Goal: Information Seeking & Learning: Learn about a topic

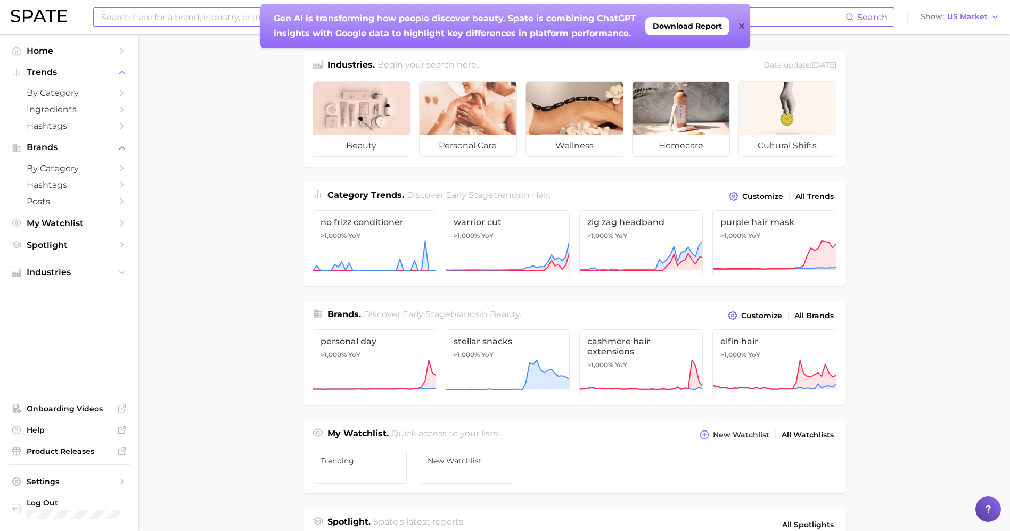
click at [170, 20] on input at bounding box center [472, 17] width 745 height 18
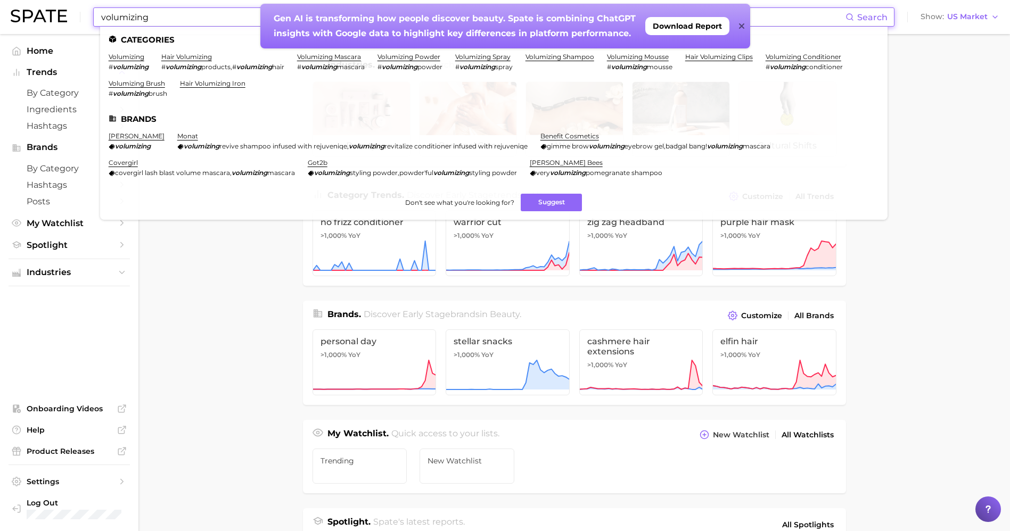
type input "volumizing"
click at [740, 26] on icon at bounding box center [741, 26] width 5 height 9
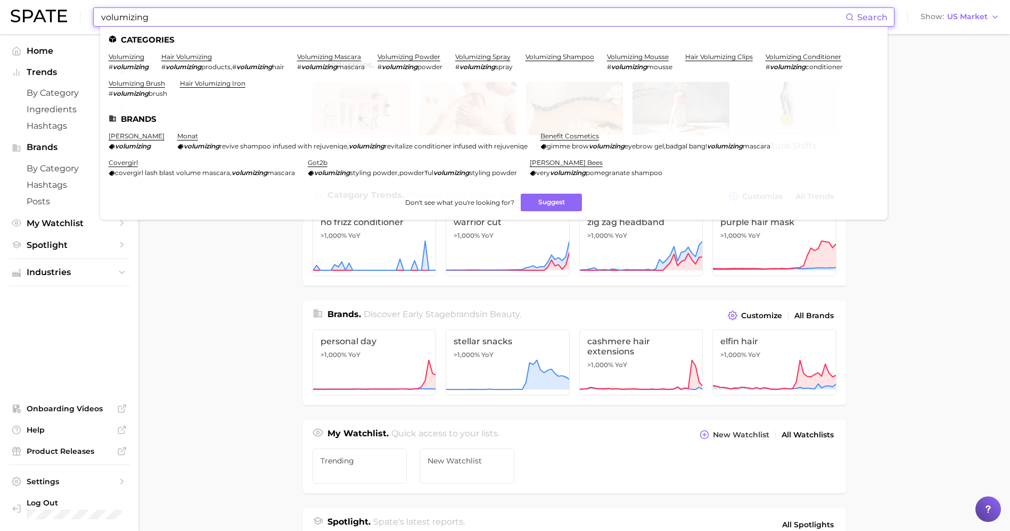
click at [190, 17] on input "volumizing" at bounding box center [472, 17] width 745 height 18
click at [170, 56] on link "hair volumizing" at bounding box center [186, 57] width 51 height 8
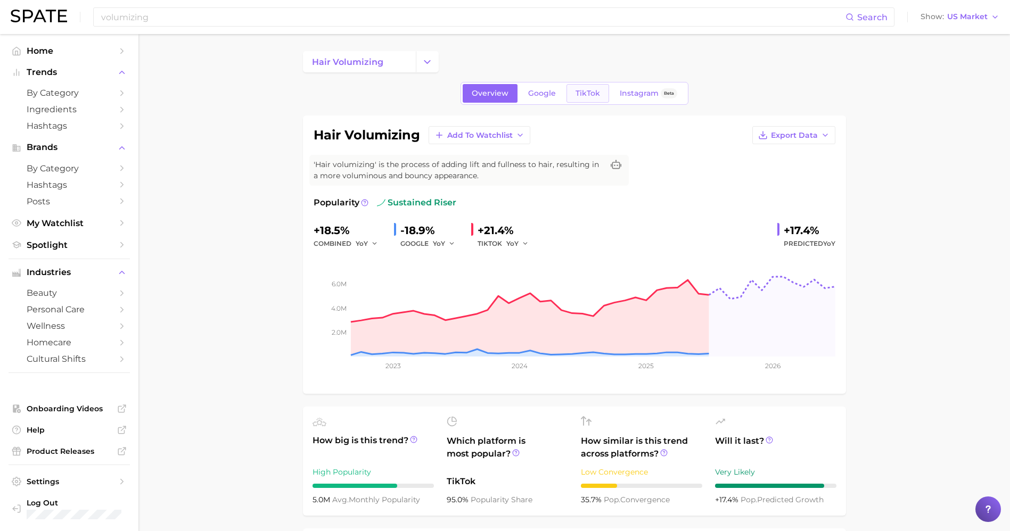
click at [595, 94] on span "TikTok" at bounding box center [587, 93] width 24 height 9
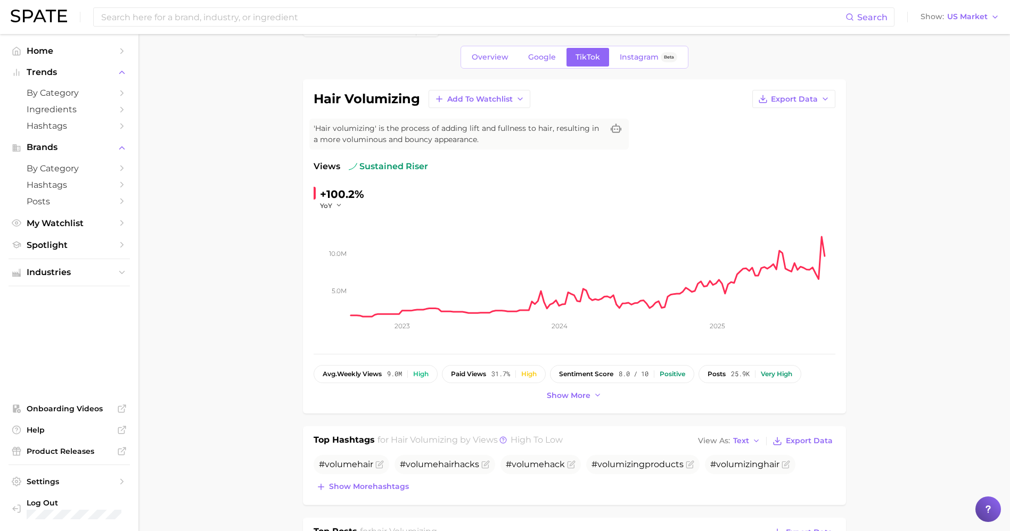
scroll to position [26, 0]
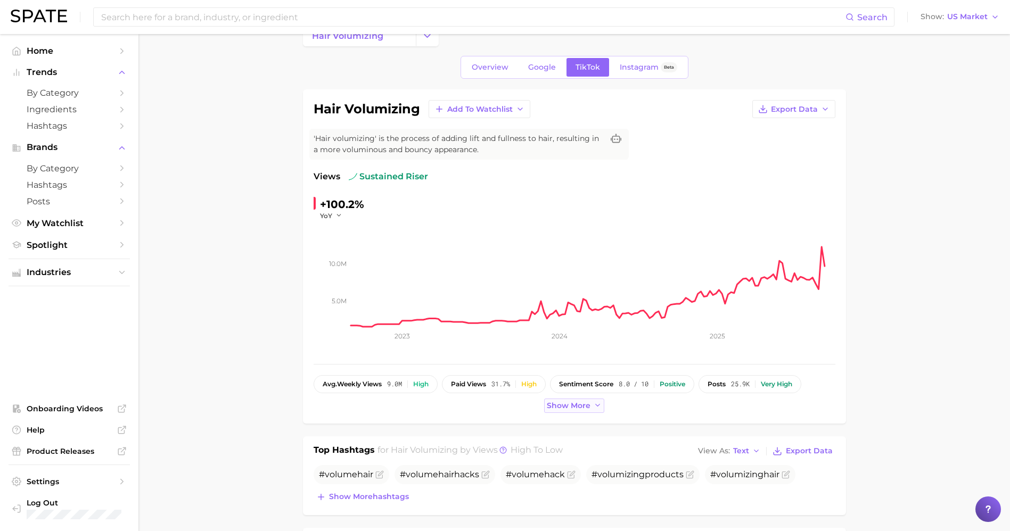
click at [579, 403] on span "Show more" at bounding box center [569, 405] width 44 height 9
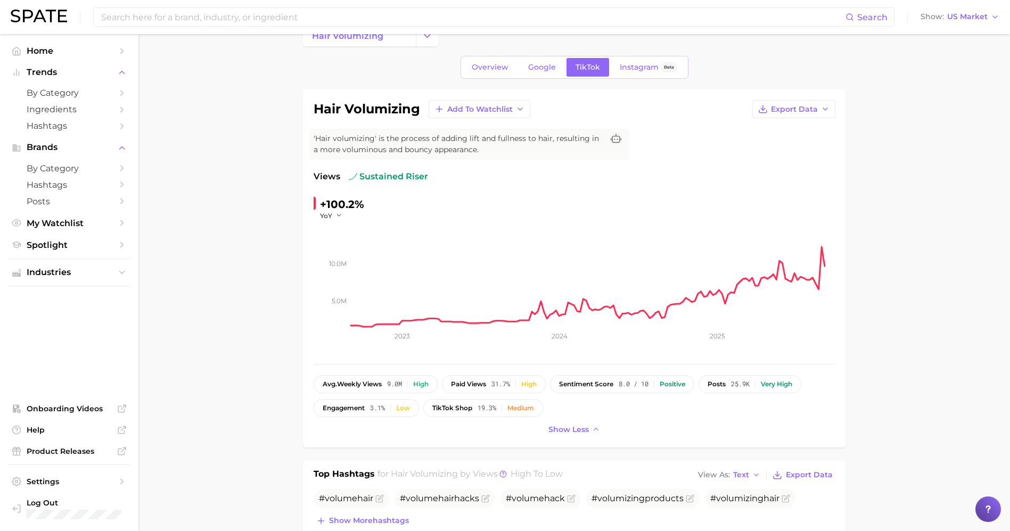
scroll to position [491, 0]
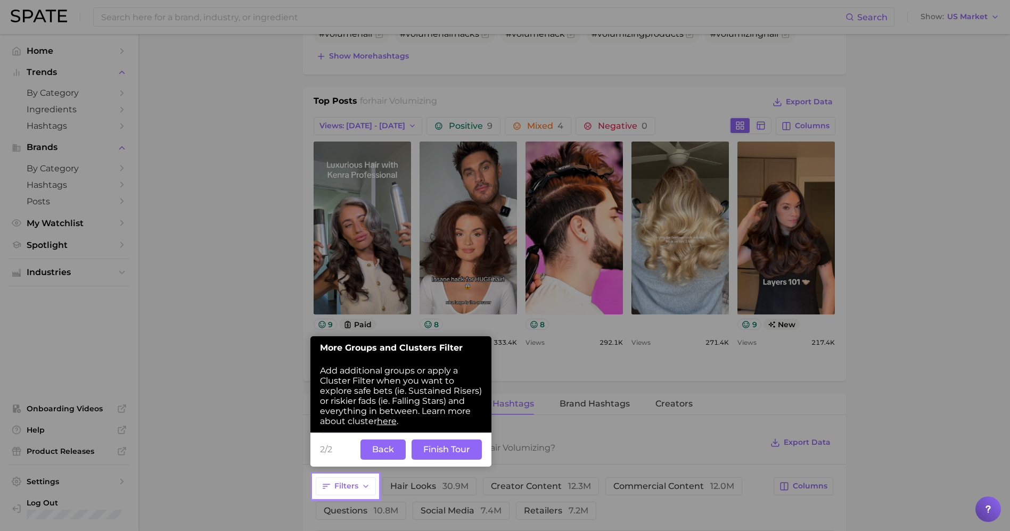
click at [372, 452] on button "Back" at bounding box center [382, 450] width 45 height 20
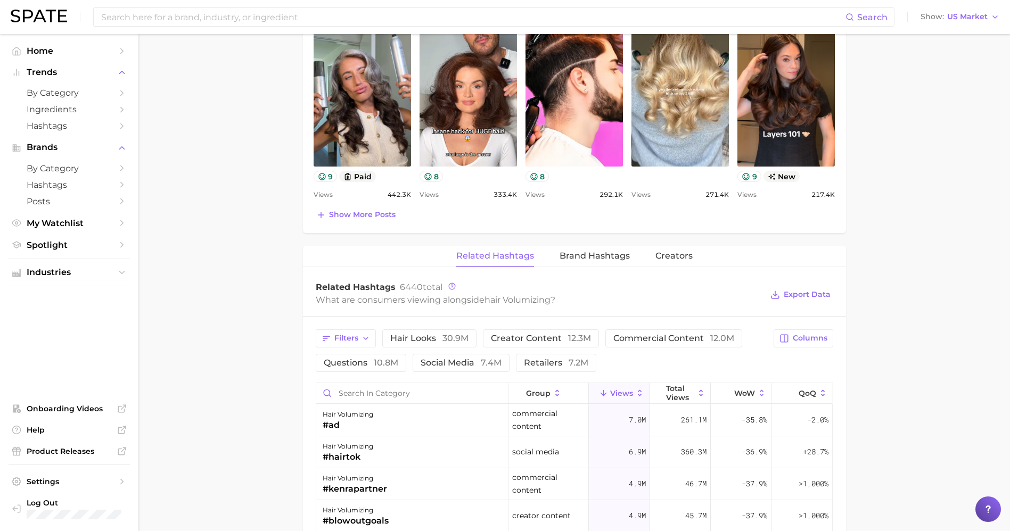
scroll to position [641, 0]
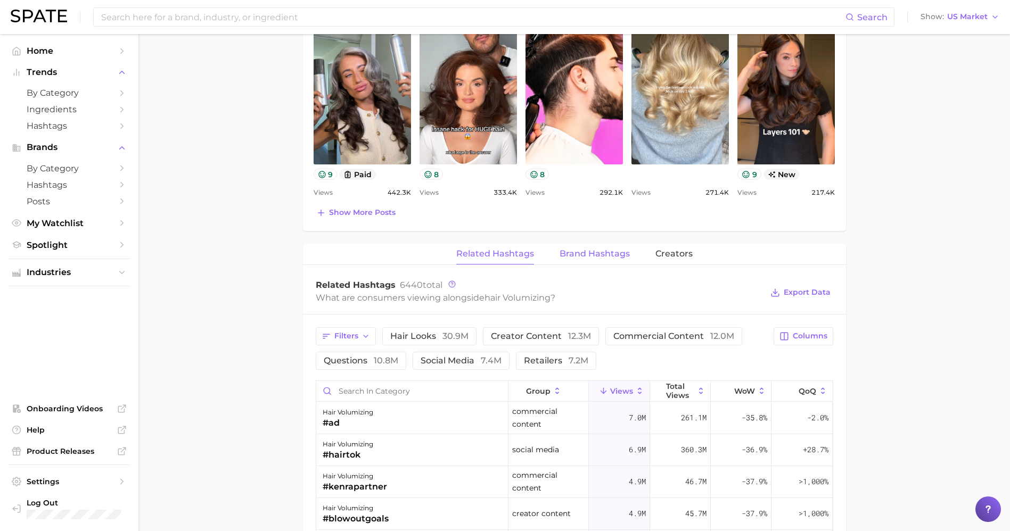
click at [584, 249] on span "Brand Hashtags" at bounding box center [594, 254] width 70 height 10
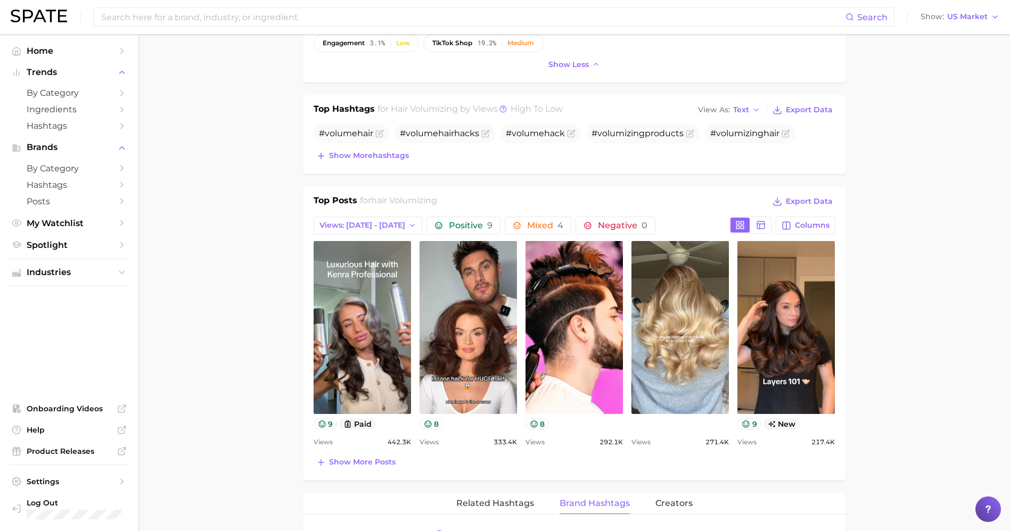
scroll to position [0, 0]
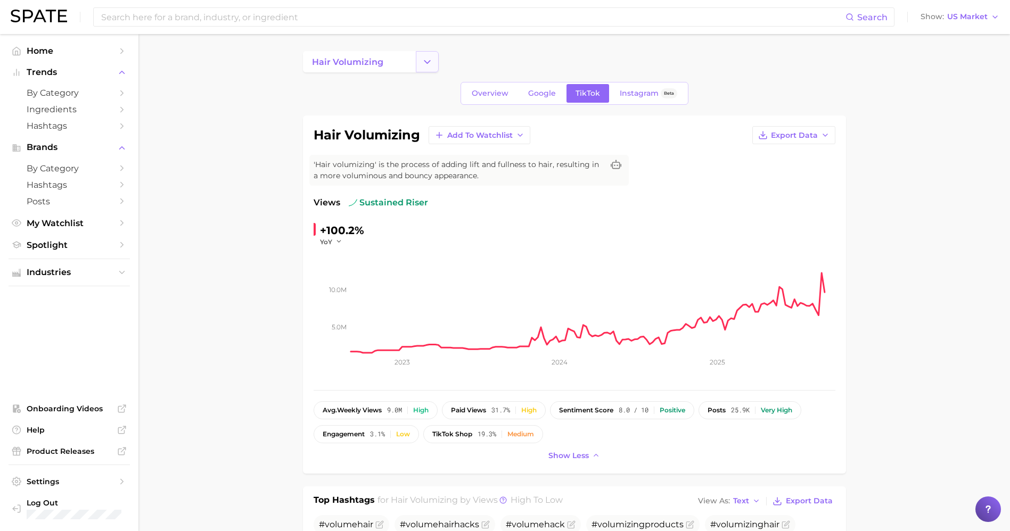
click at [419, 61] on button "Change Category" at bounding box center [427, 61] width 23 height 21
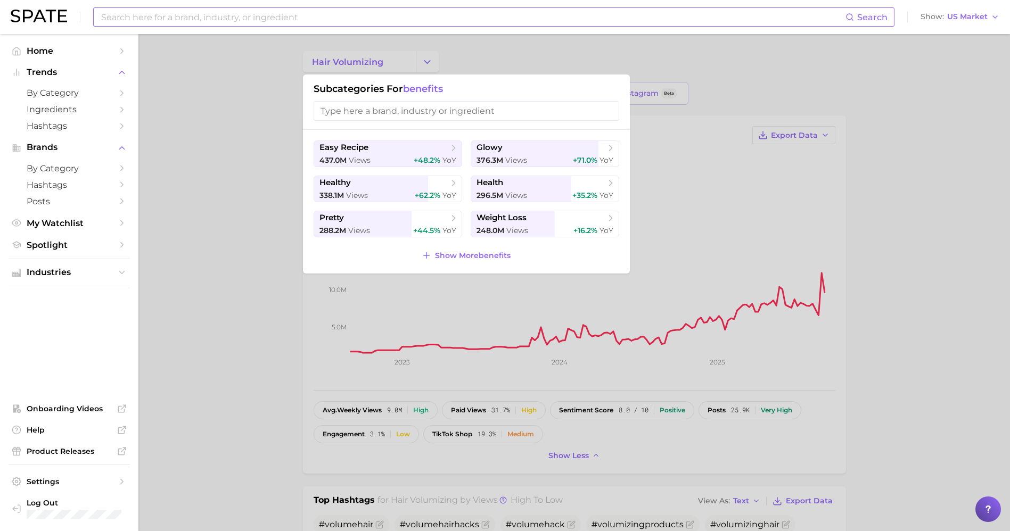
click at [252, 12] on input at bounding box center [472, 17] width 745 height 18
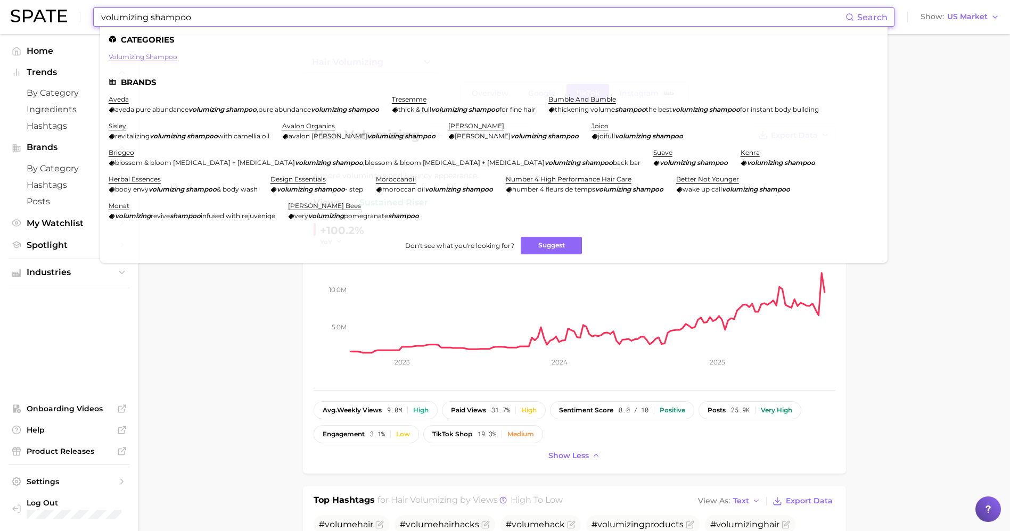
type input "volumizing shampoo"
click at [157, 53] on link "volumizing shampoo" at bounding box center [143, 57] width 69 height 8
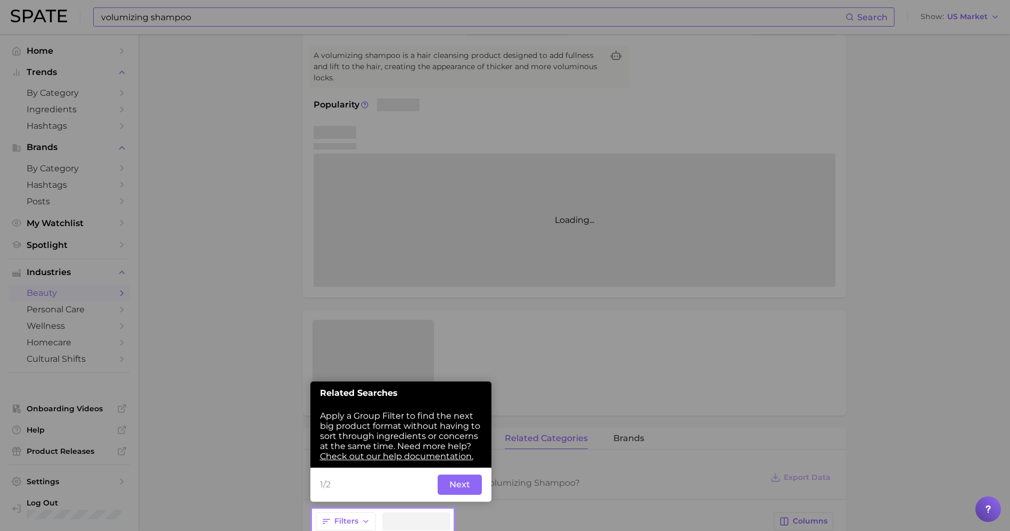
scroll to position [135, 0]
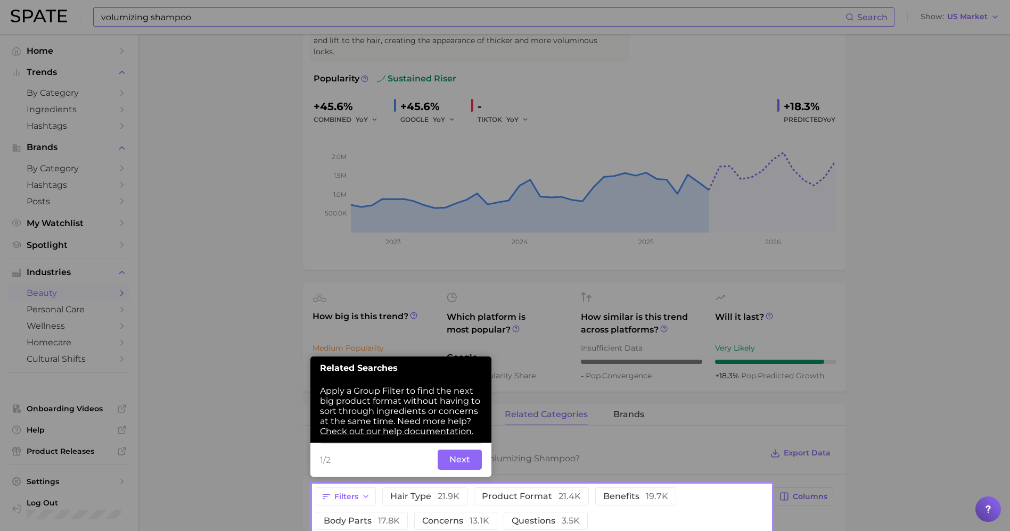
click at [473, 461] on button "Next" at bounding box center [460, 460] width 44 height 20
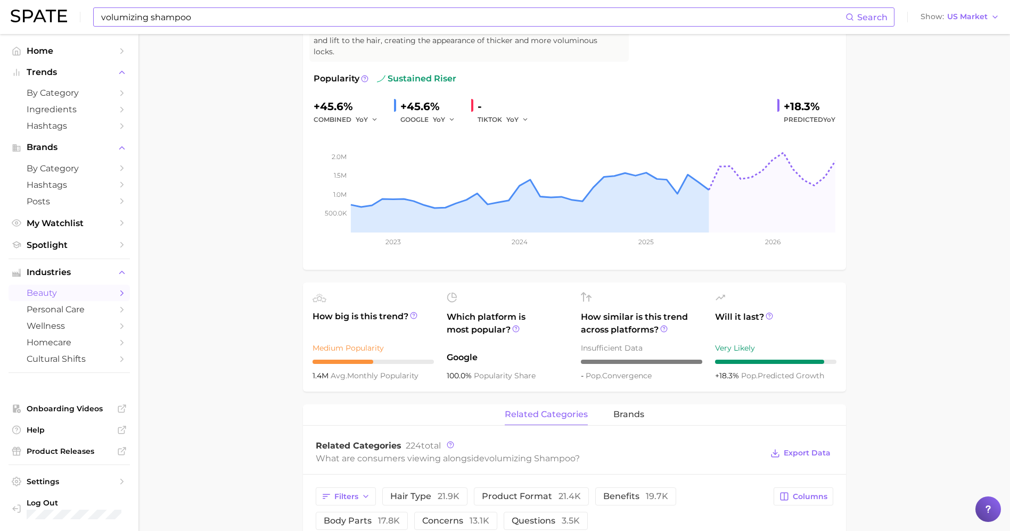
scroll to position [0, 0]
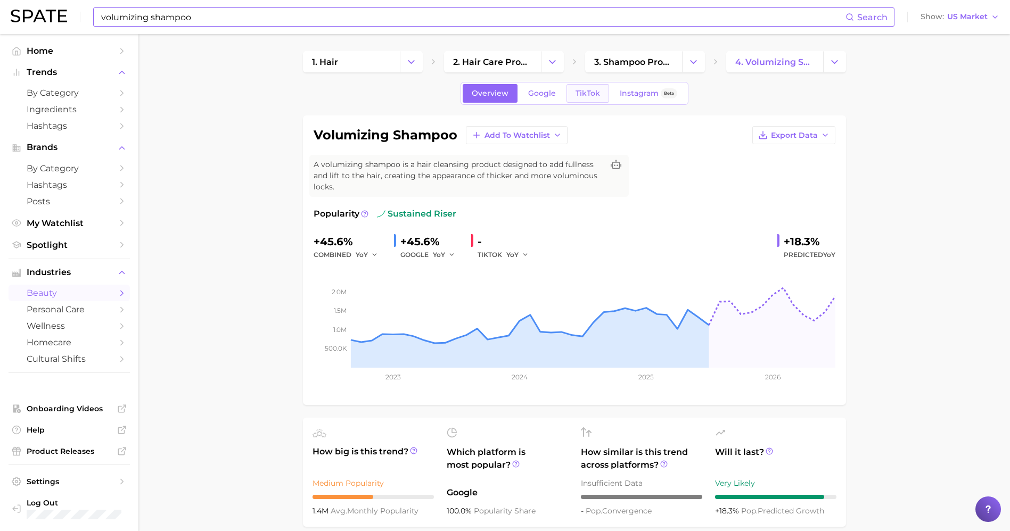
click at [592, 89] on span "TikTok" at bounding box center [587, 93] width 24 height 9
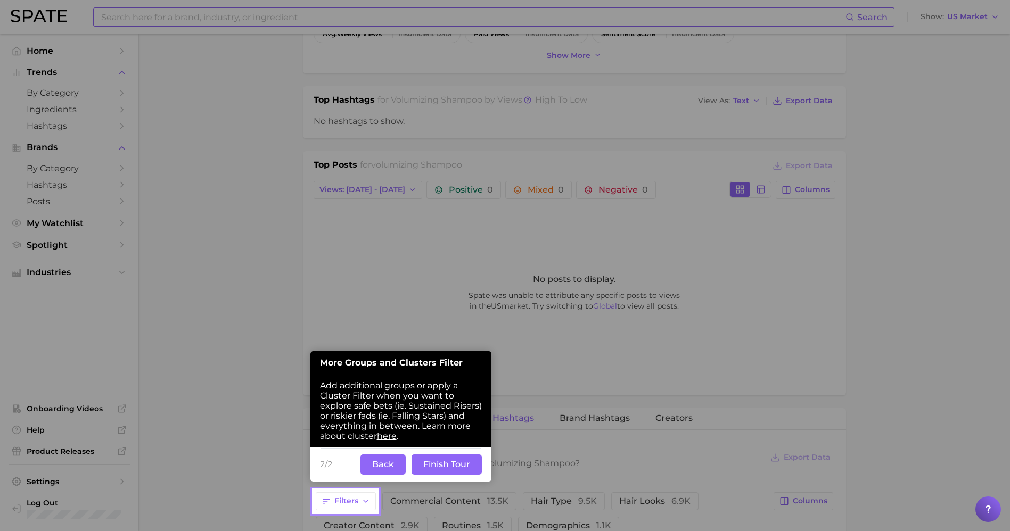
scroll to position [393, 0]
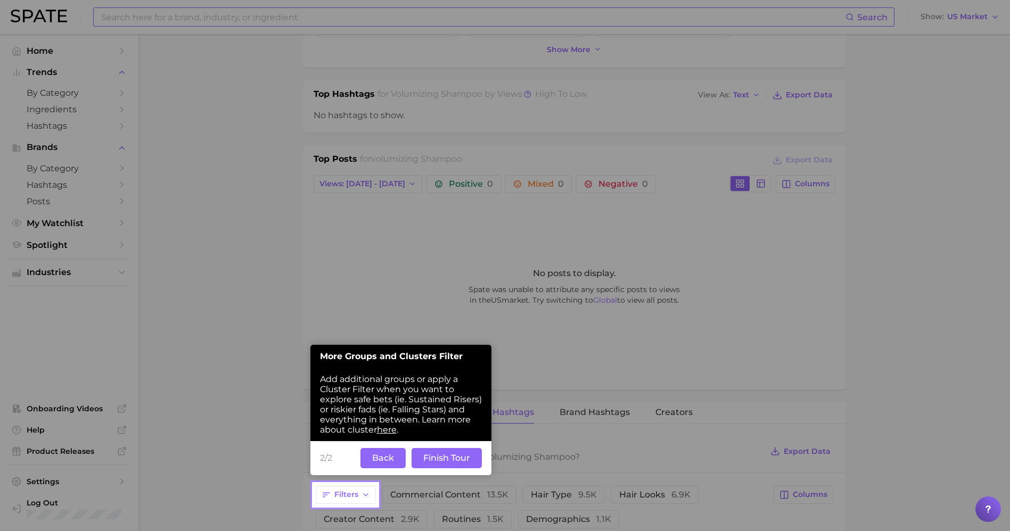
click at [390, 458] on button "Back" at bounding box center [382, 458] width 45 height 20
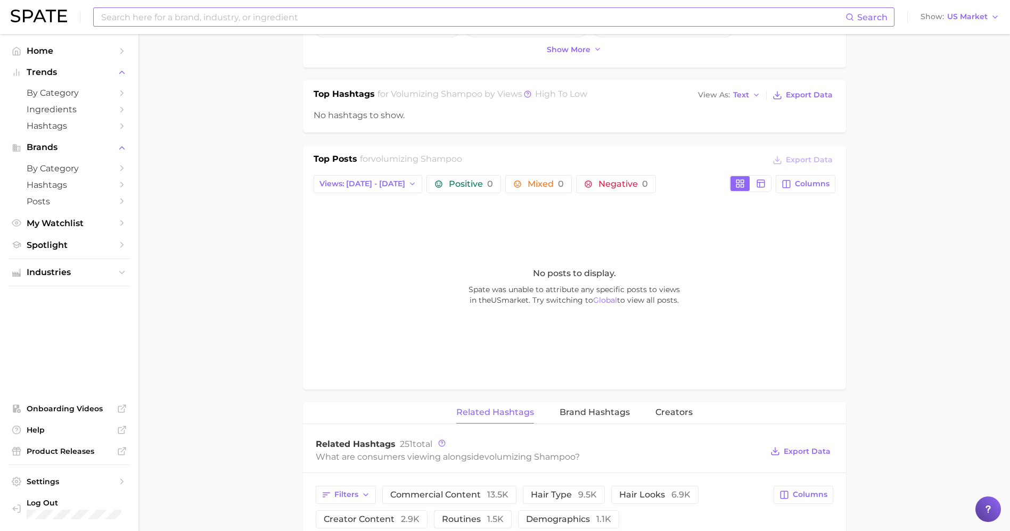
scroll to position [0, 0]
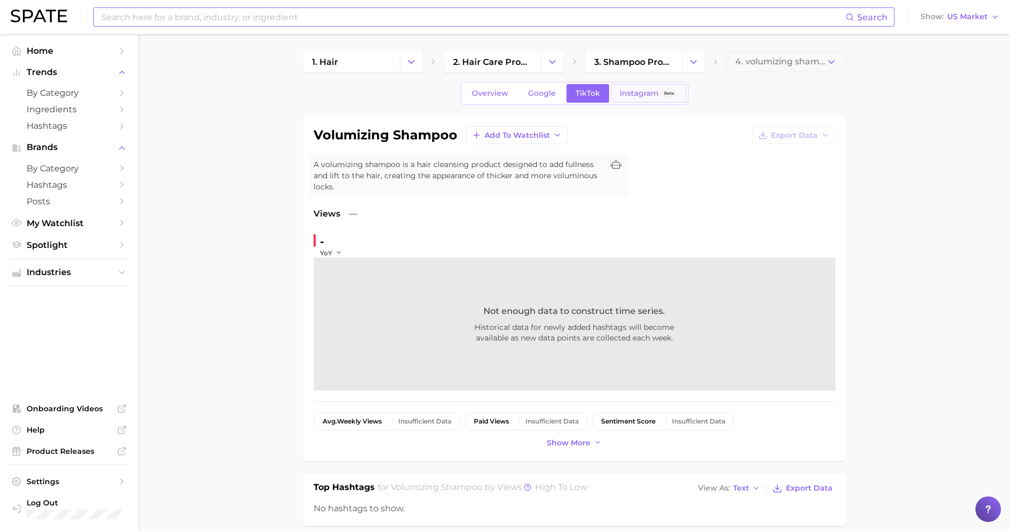
click at [636, 89] on span "Instagram" at bounding box center [639, 93] width 39 height 9
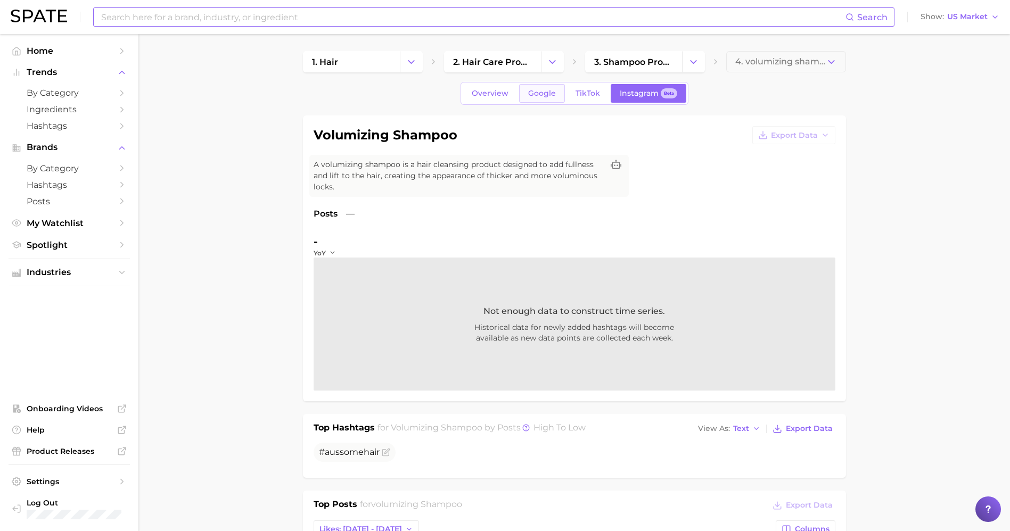
click at [537, 87] on link "Google" at bounding box center [542, 93] width 46 height 19
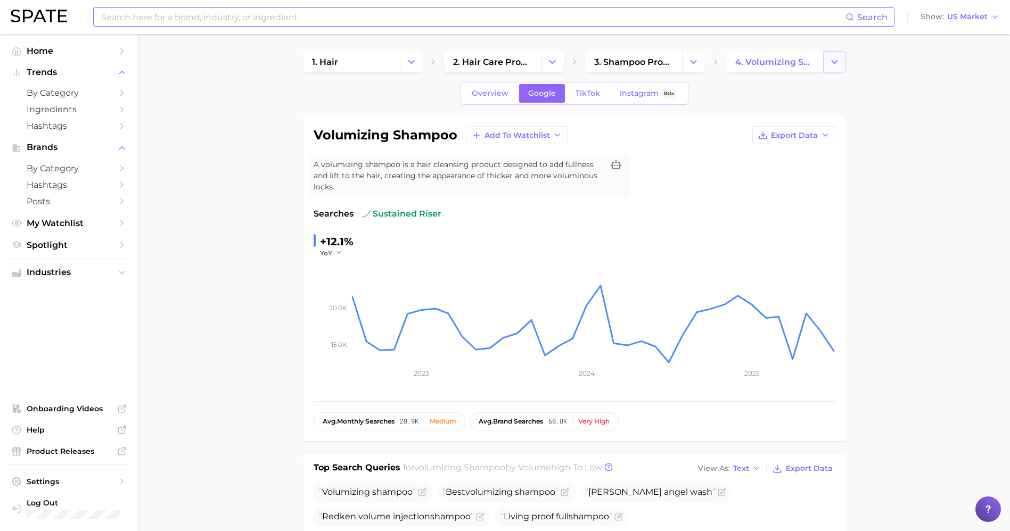
click at [833, 64] on icon "Change Category" at bounding box center [834, 61] width 11 height 11
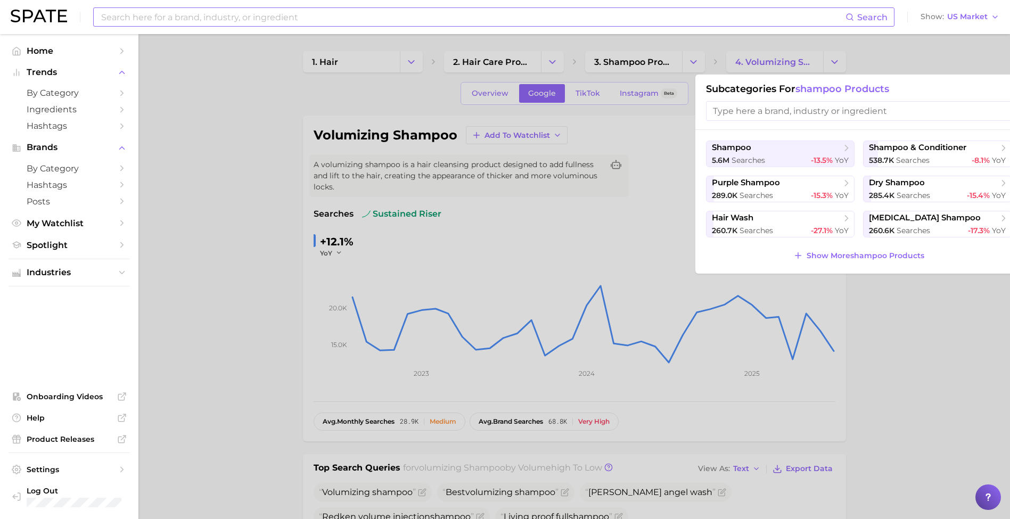
click at [280, 18] on input at bounding box center [472, 17] width 745 height 18
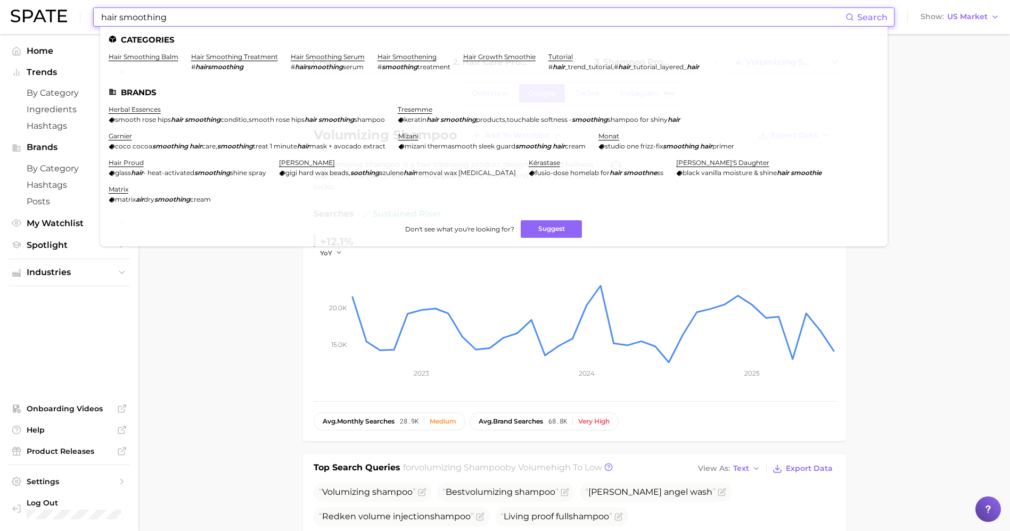
drag, startPoint x: 170, startPoint y: 20, endPoint x: 50, endPoint y: 10, distance: 120.7
click at [50, 10] on div "hair smoothing Search Categories hair smoothing balm hair smoothing treatment #…" at bounding box center [505, 17] width 989 height 34
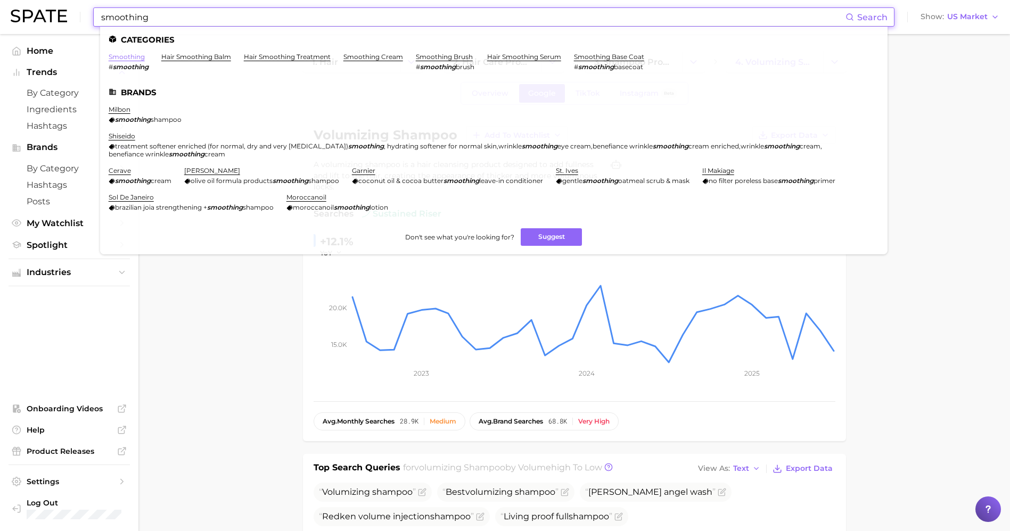
type input "smoothing"
click at [121, 60] on link "smoothing" at bounding box center [127, 57] width 36 height 8
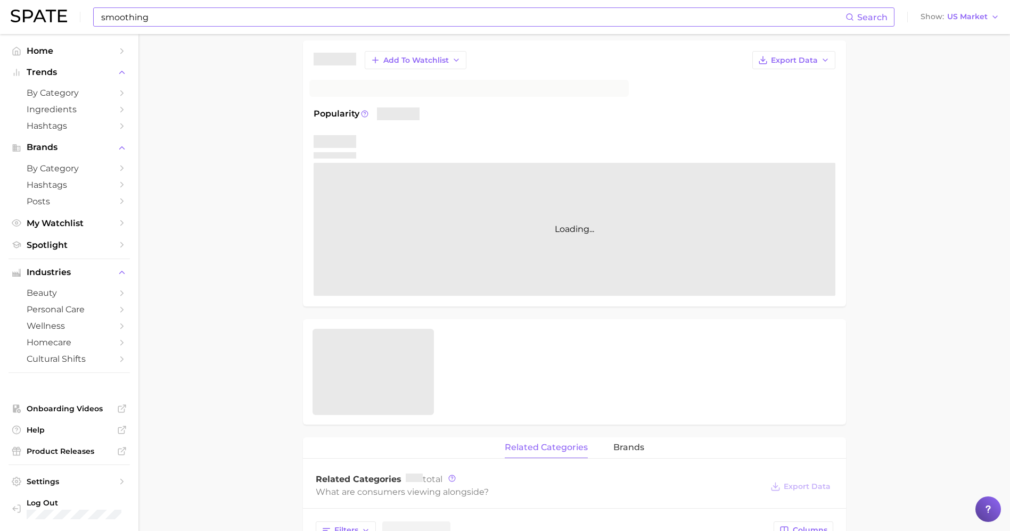
scroll to position [110, 0]
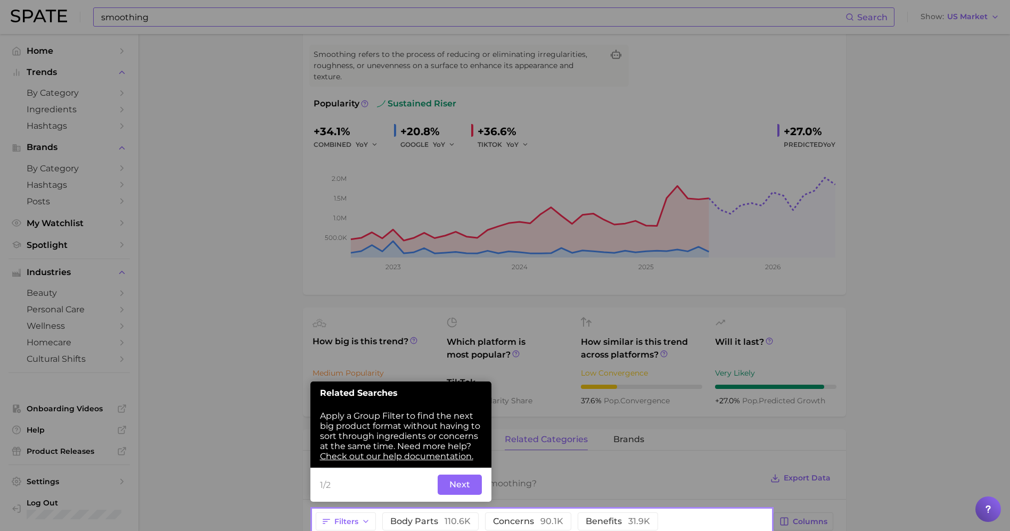
click at [468, 489] on button "Next" at bounding box center [460, 485] width 44 height 20
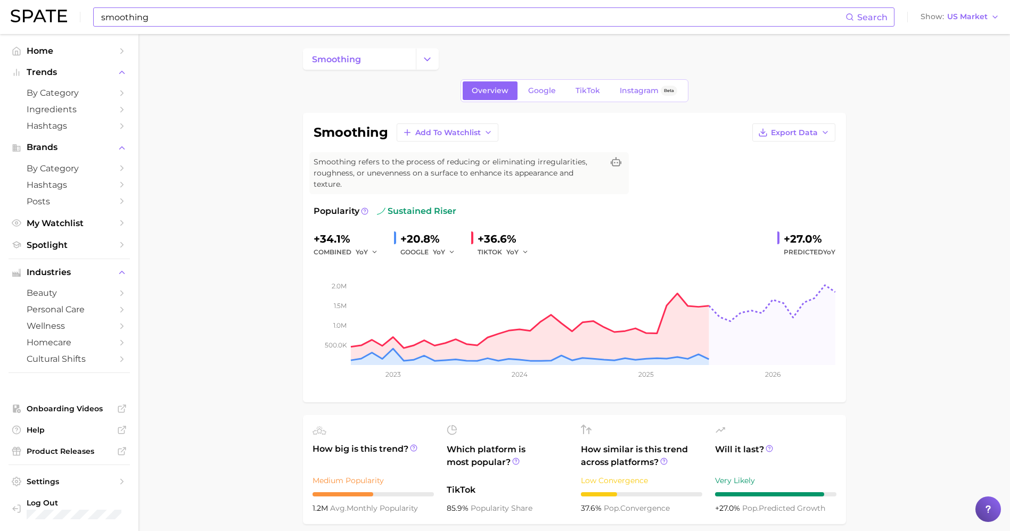
scroll to position [0, 0]
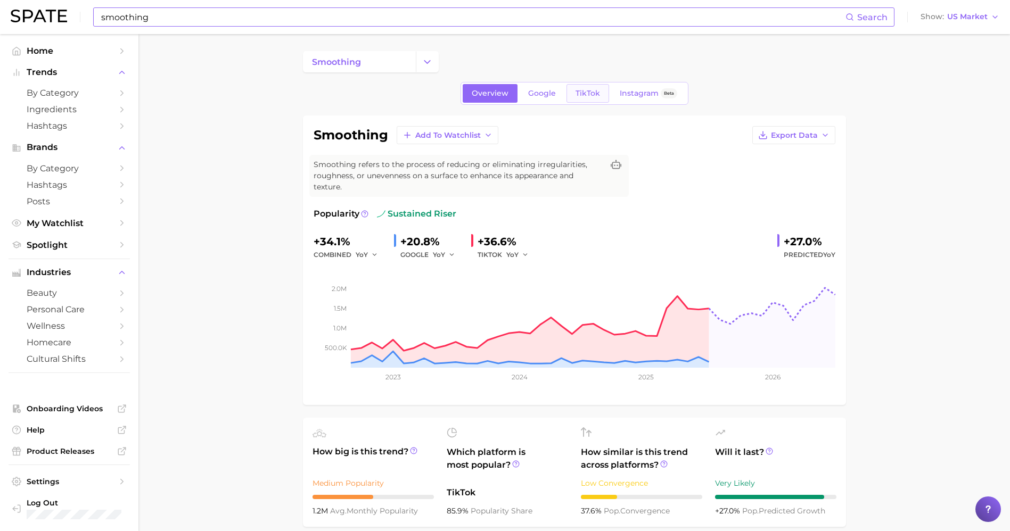
click at [582, 89] on span "TikTok" at bounding box center [587, 93] width 24 height 9
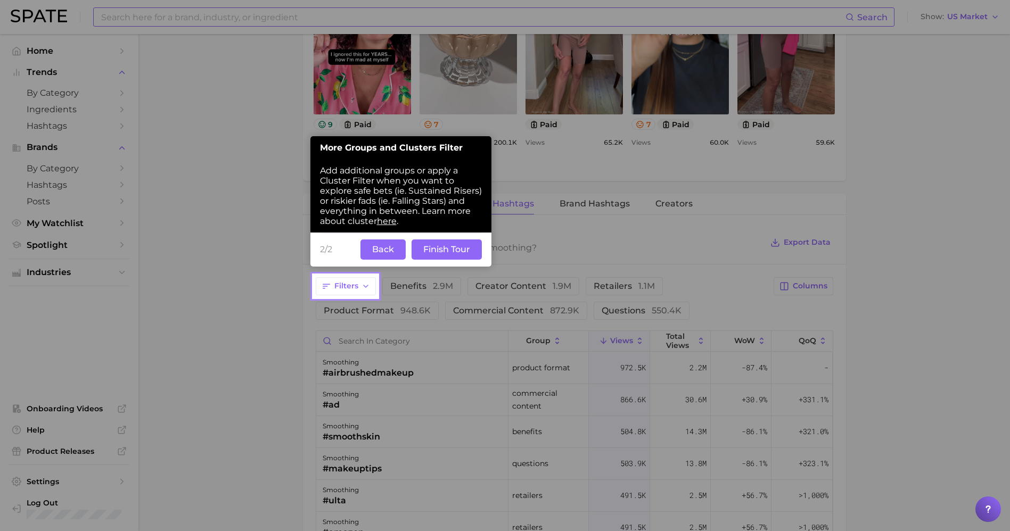
scroll to position [690, 0]
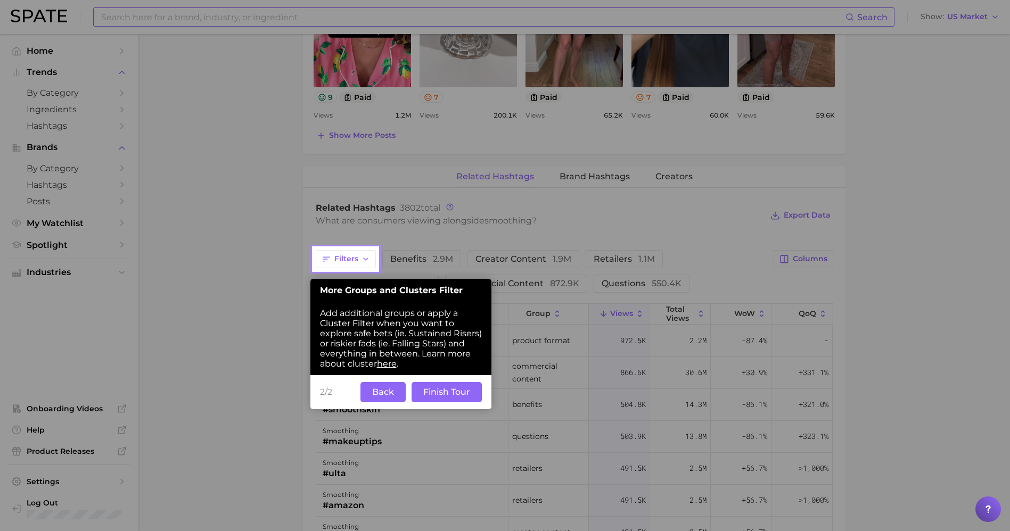
click at [393, 392] on button "Back" at bounding box center [382, 392] width 45 height 20
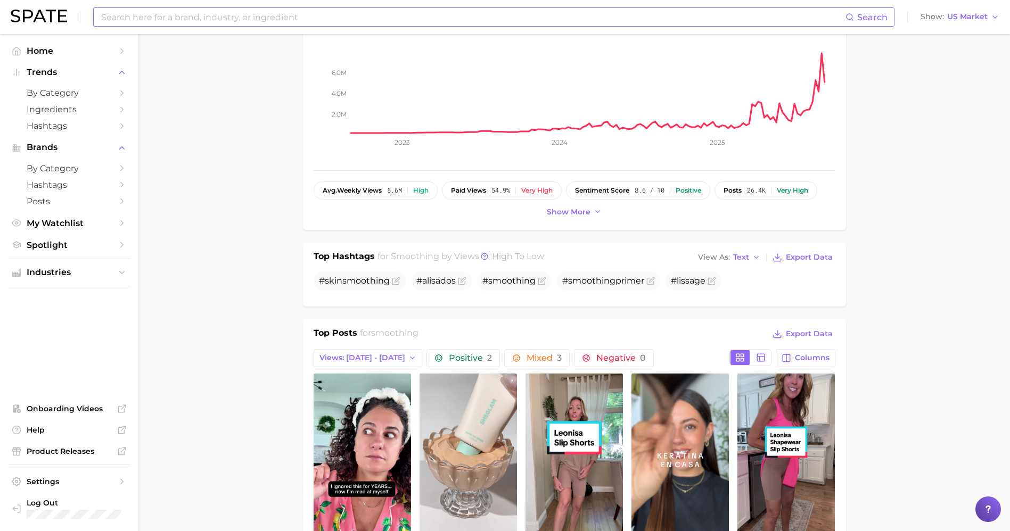
scroll to position [0, 0]
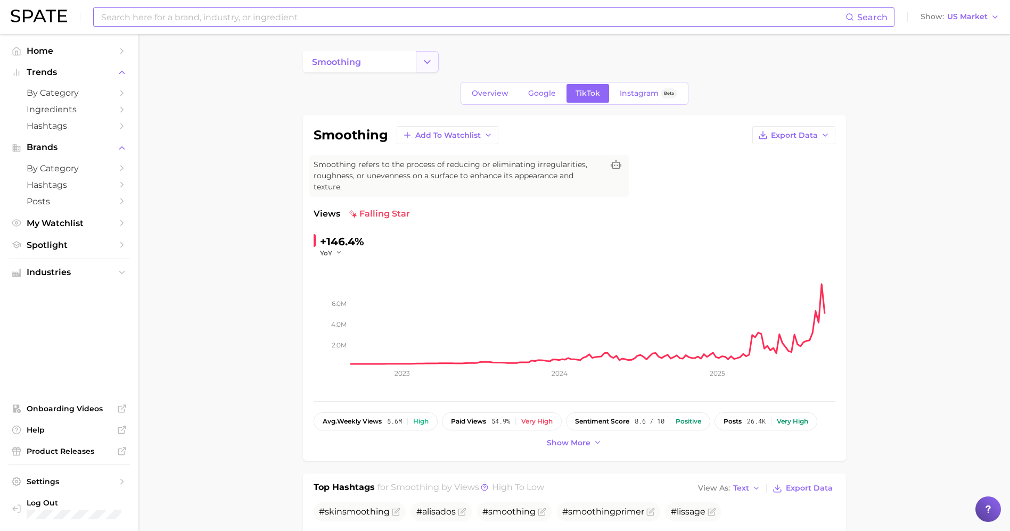
click at [426, 63] on icon "Change Category" at bounding box center [427, 61] width 11 height 11
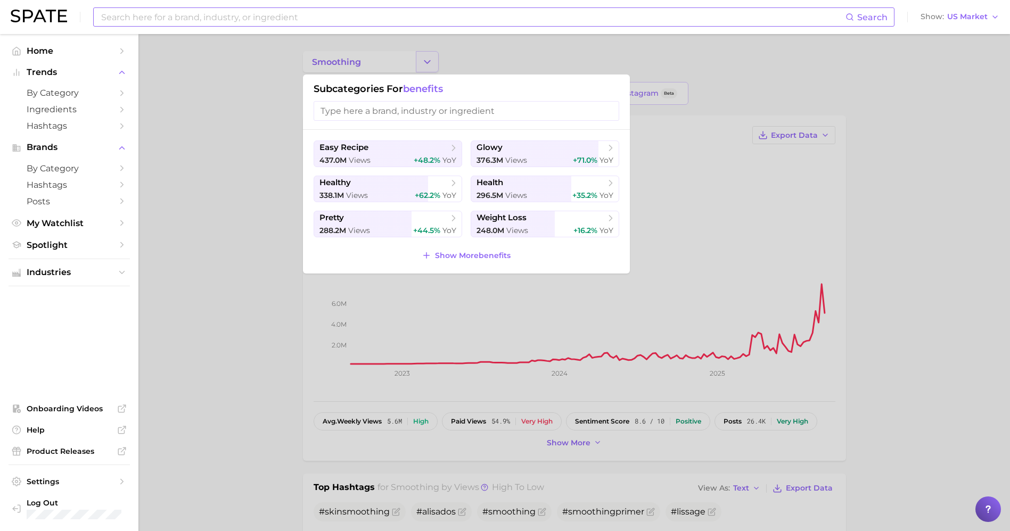
click at [426, 63] on div at bounding box center [505, 265] width 1010 height 531
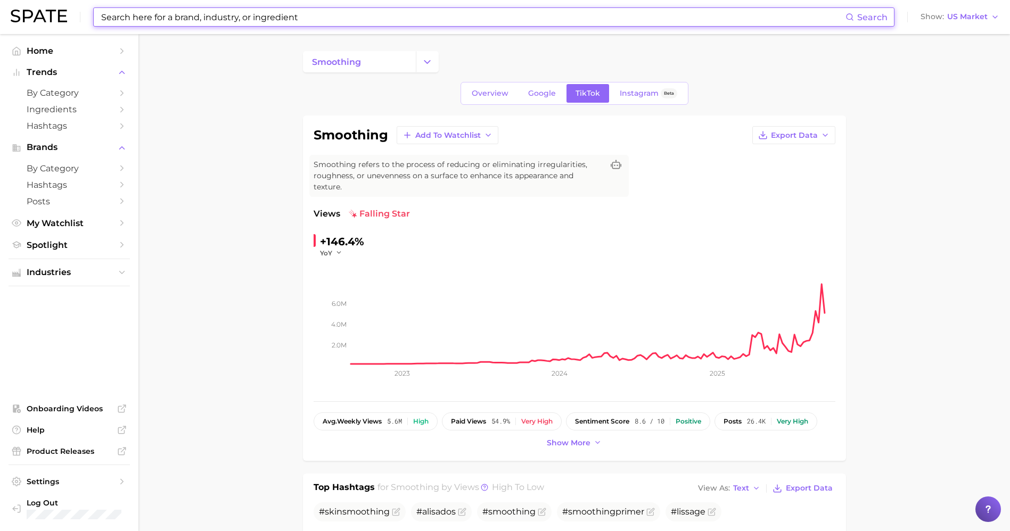
click at [174, 16] on input at bounding box center [472, 17] width 745 height 18
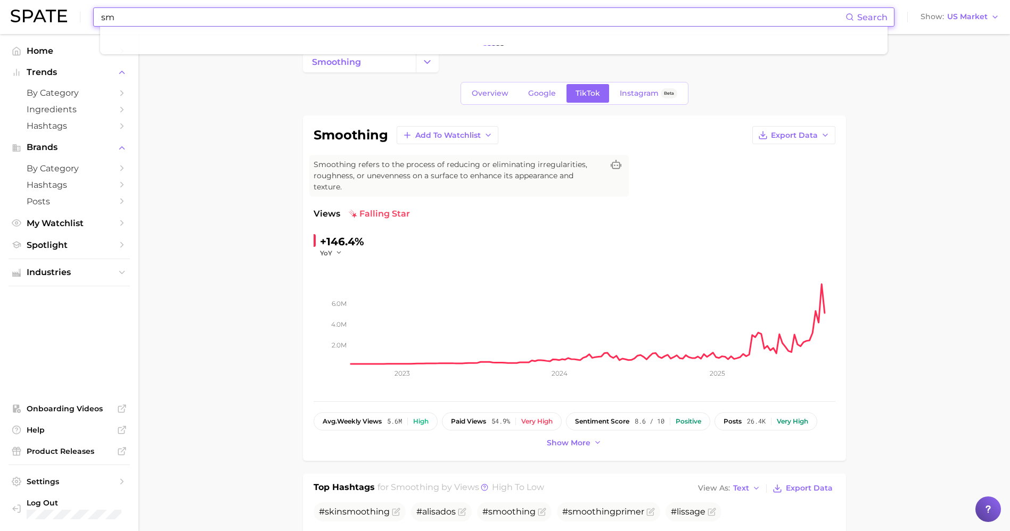
type input "s"
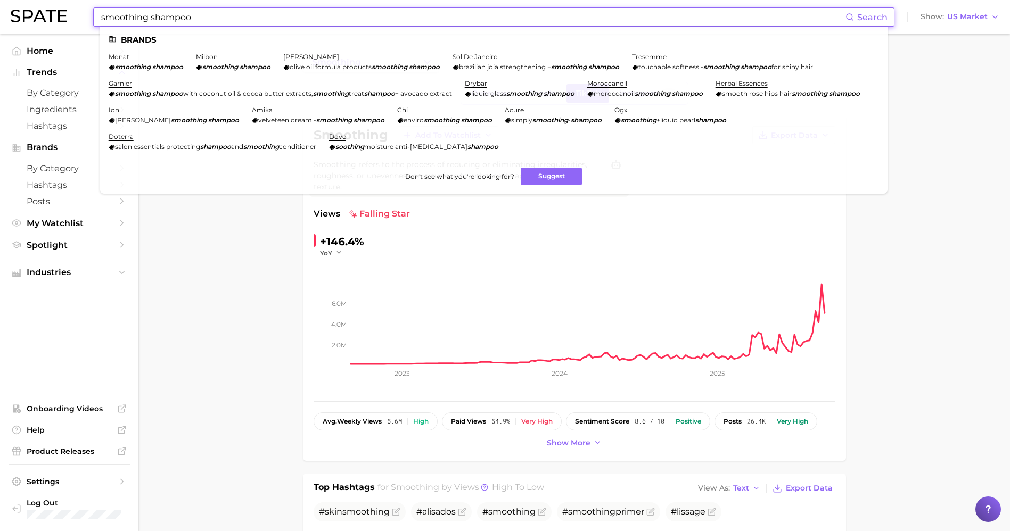
drag, startPoint x: 202, startPoint y: 18, endPoint x: 78, endPoint y: 6, distance: 124.1
click at [78, 6] on div "smoothing shampoo Search Brands monat smoothing shampoo milbon smoothing shampo…" at bounding box center [505, 17] width 989 height 34
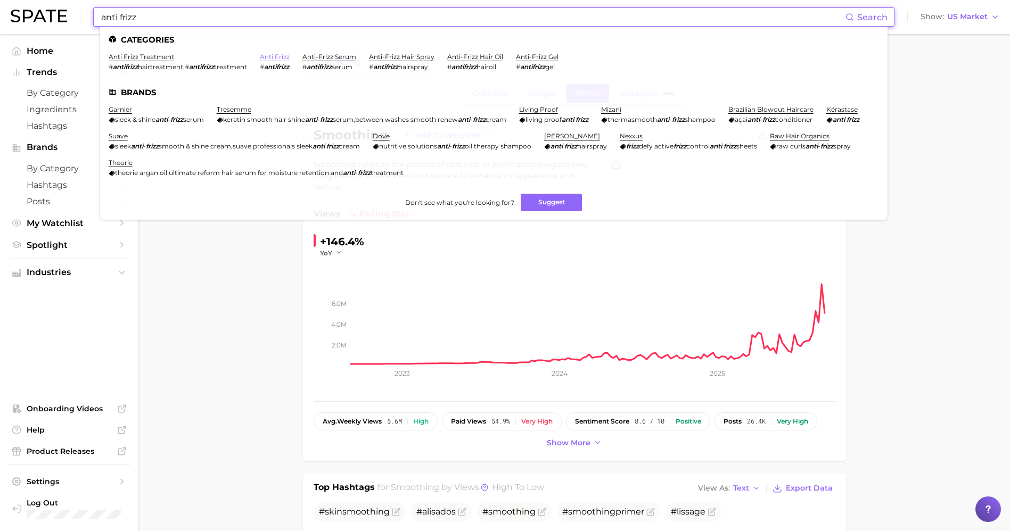
type input "anti frizz"
click at [277, 53] on link "anti frizz" at bounding box center [275, 57] width 30 height 8
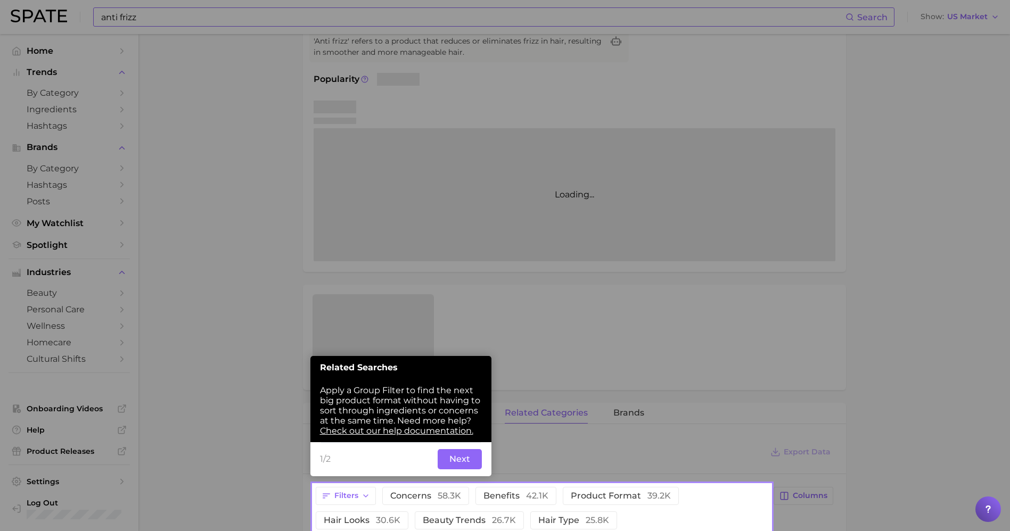
scroll to position [124, 0]
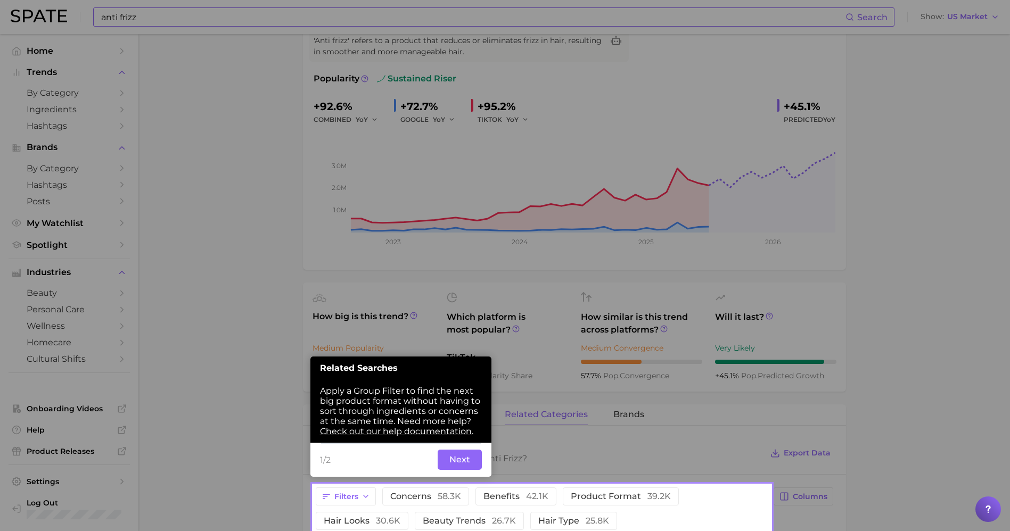
click at [467, 462] on button "Next" at bounding box center [460, 460] width 44 height 20
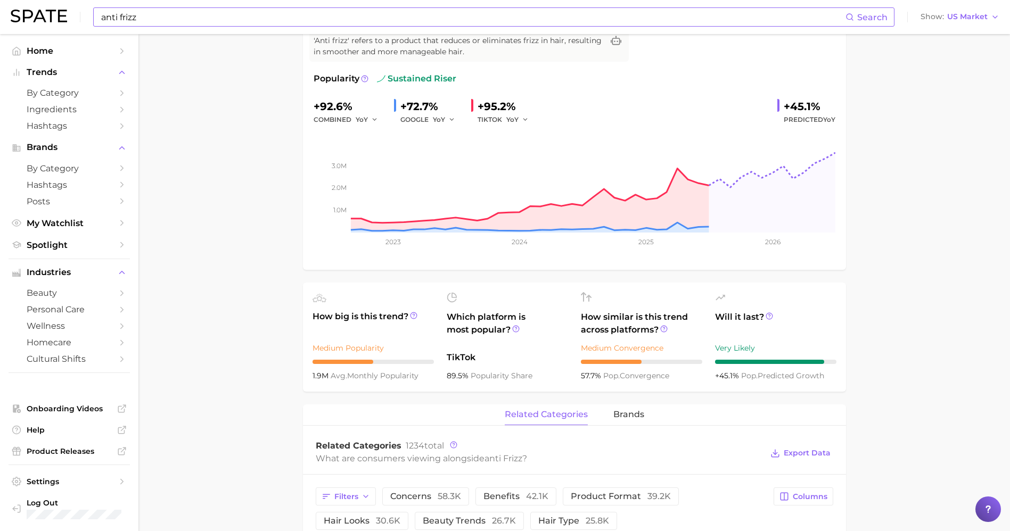
scroll to position [0, 0]
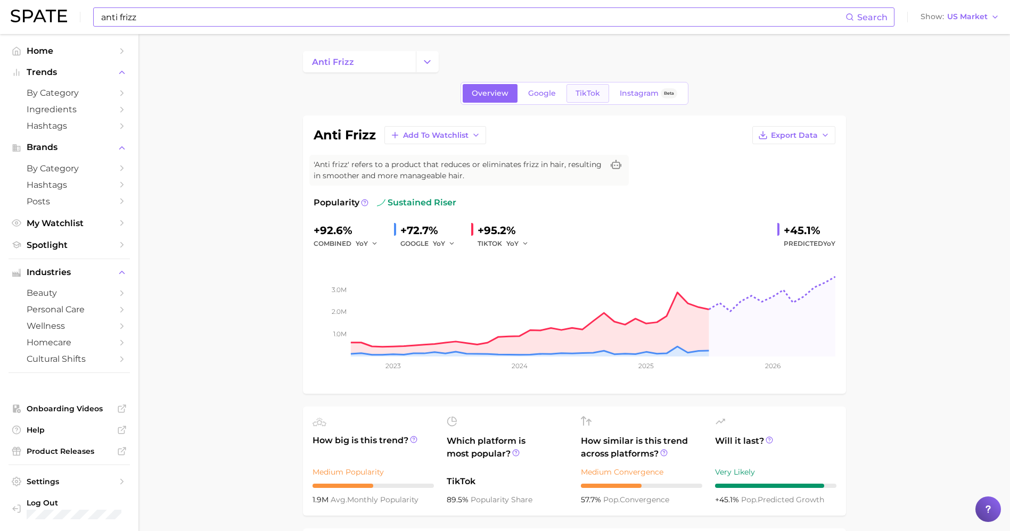
click at [595, 87] on link "TikTok" at bounding box center [587, 93] width 43 height 19
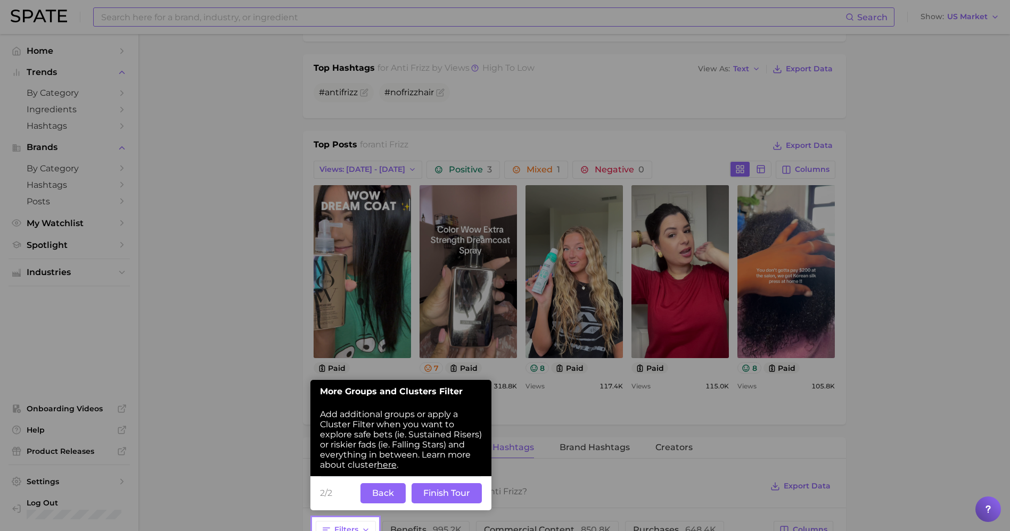
click at [442, 493] on button "Finish Tour" at bounding box center [446, 493] width 70 height 20
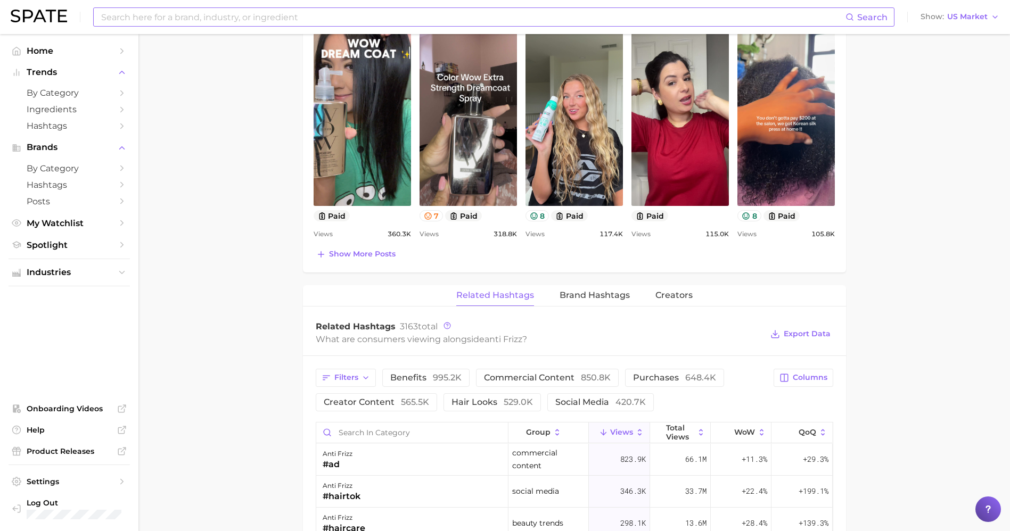
scroll to position [572, 0]
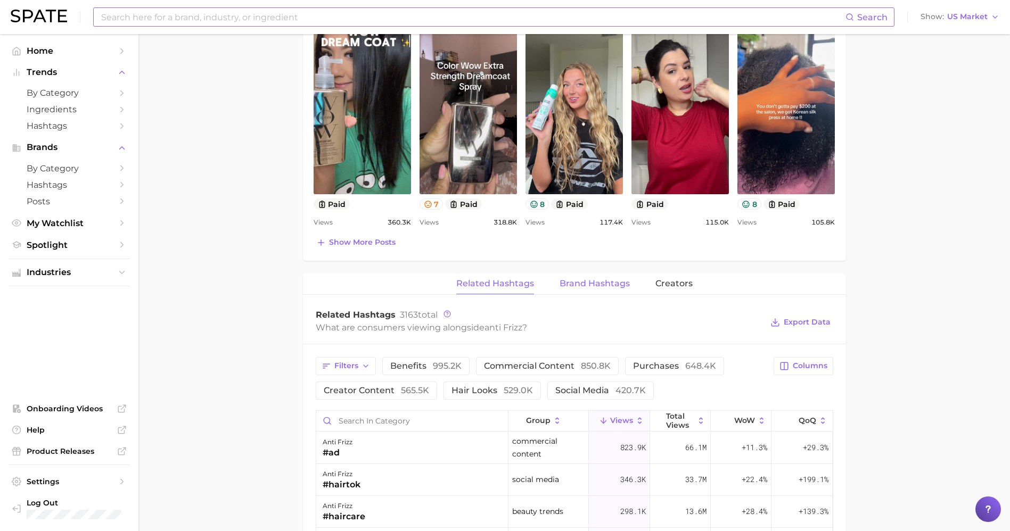
click at [616, 288] on span "Brand Hashtags" at bounding box center [594, 284] width 70 height 10
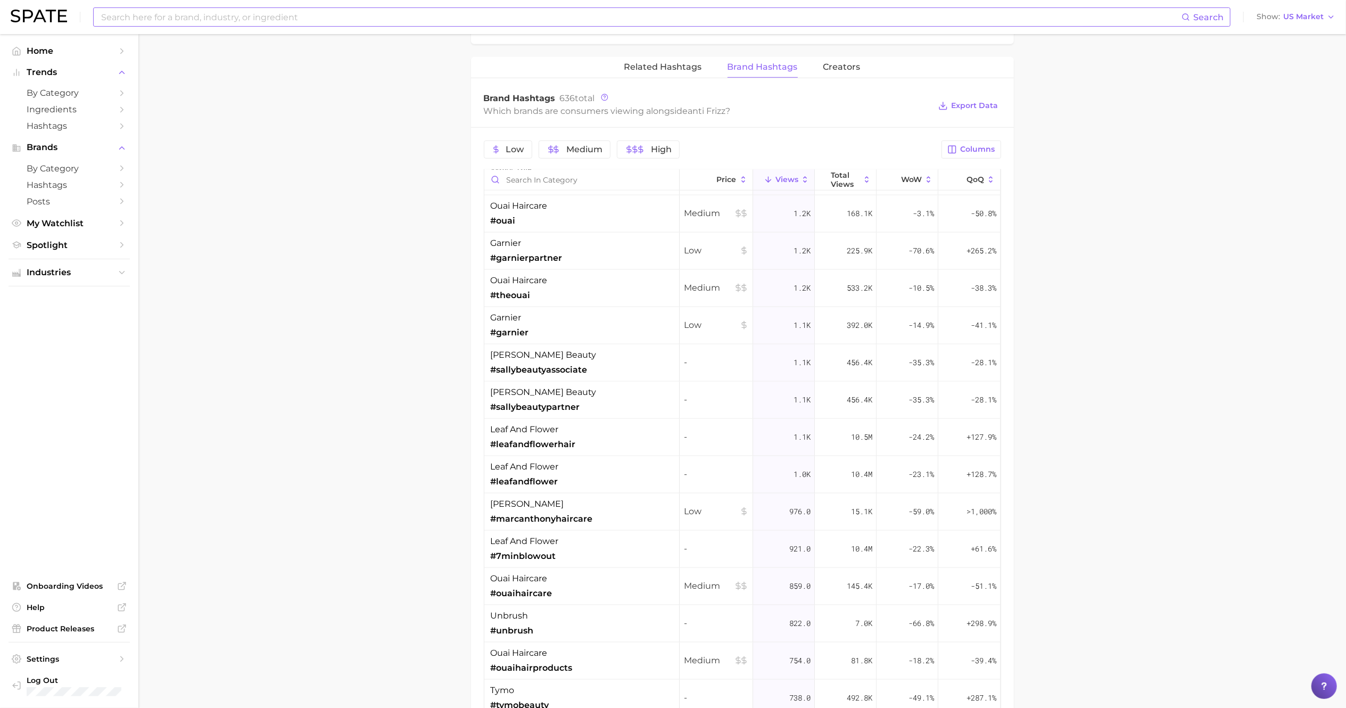
scroll to position [0, 0]
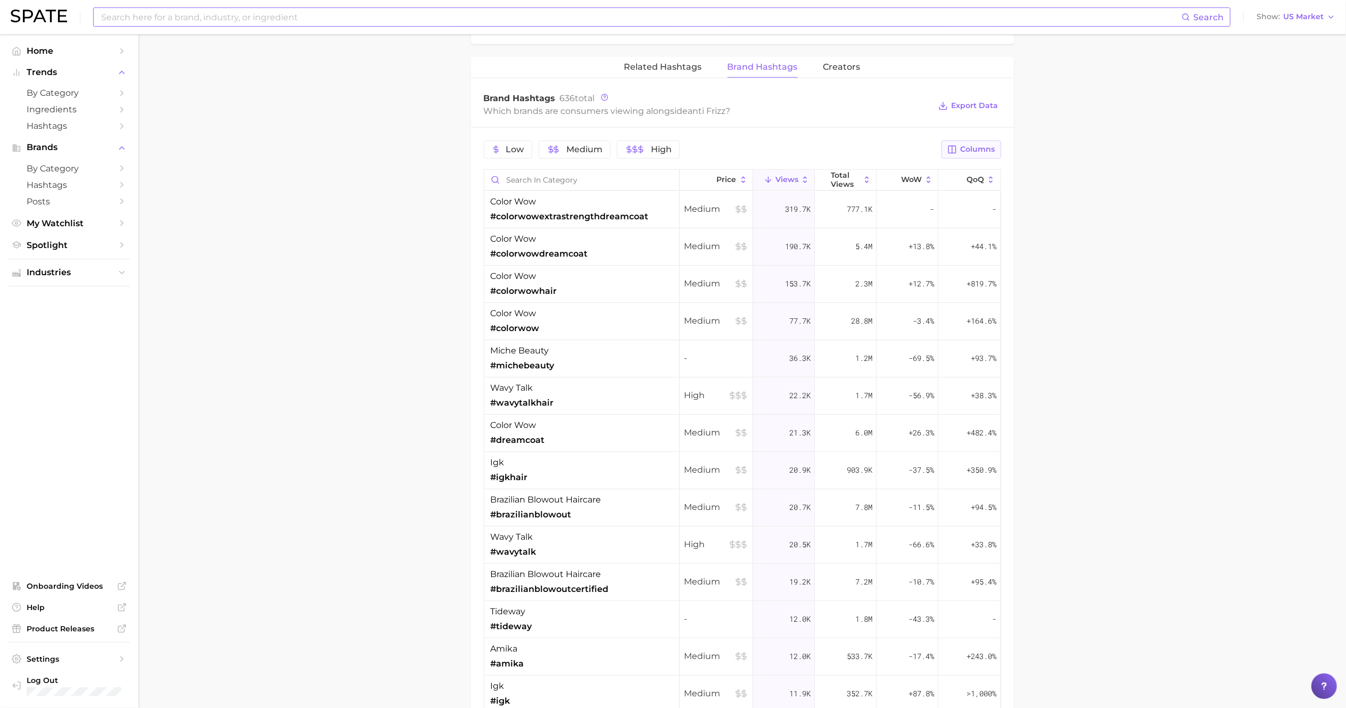
click at [987, 149] on span "Columns" at bounding box center [978, 149] width 35 height 9
click at [893, 317] on span "increase YoY" at bounding box center [880, 313] width 54 height 9
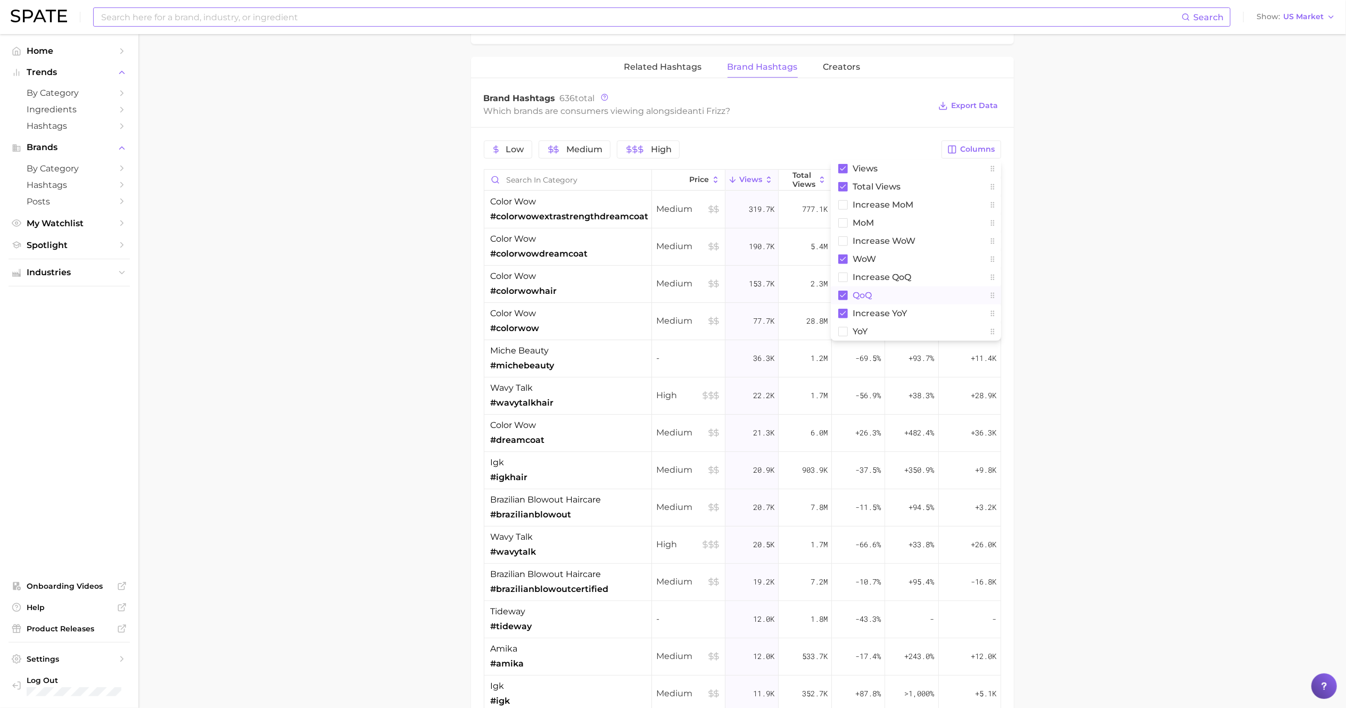
click at [859, 303] on button "QoQ" at bounding box center [916, 295] width 170 height 18
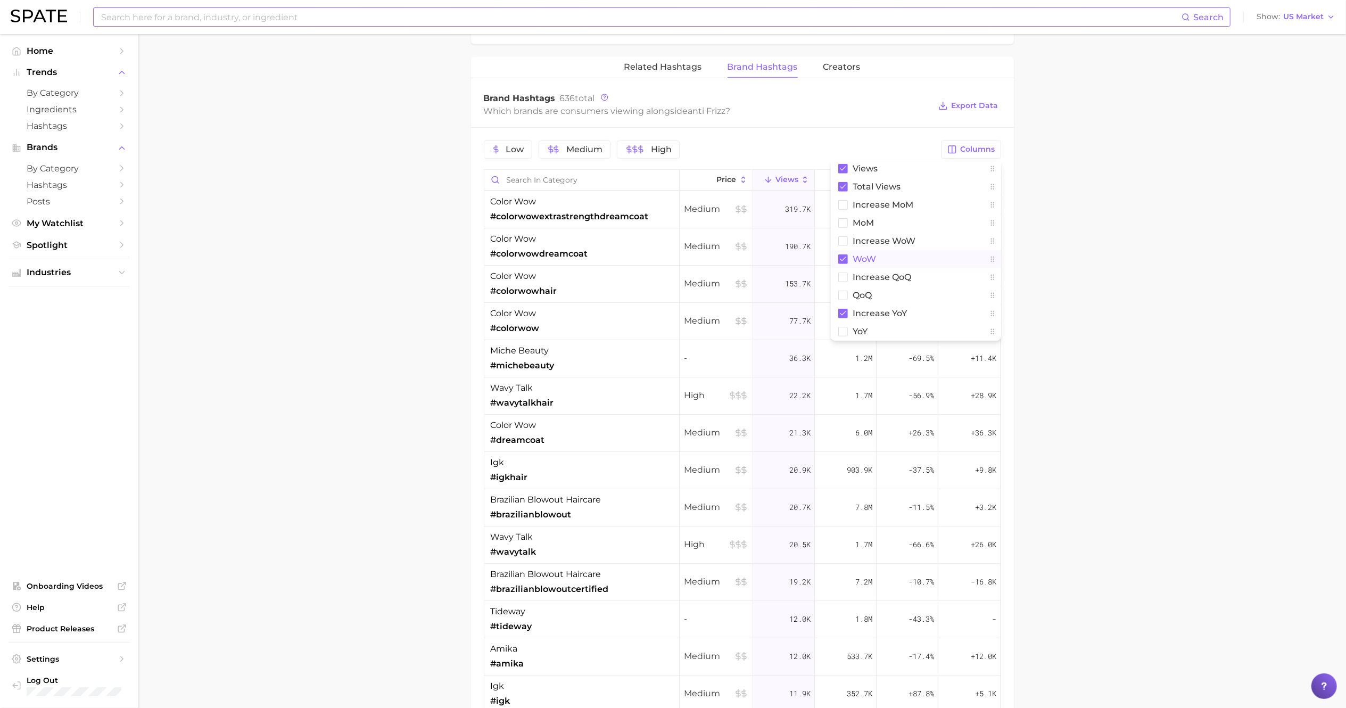
click at [870, 259] on span "WoW" at bounding box center [864, 258] width 23 height 9
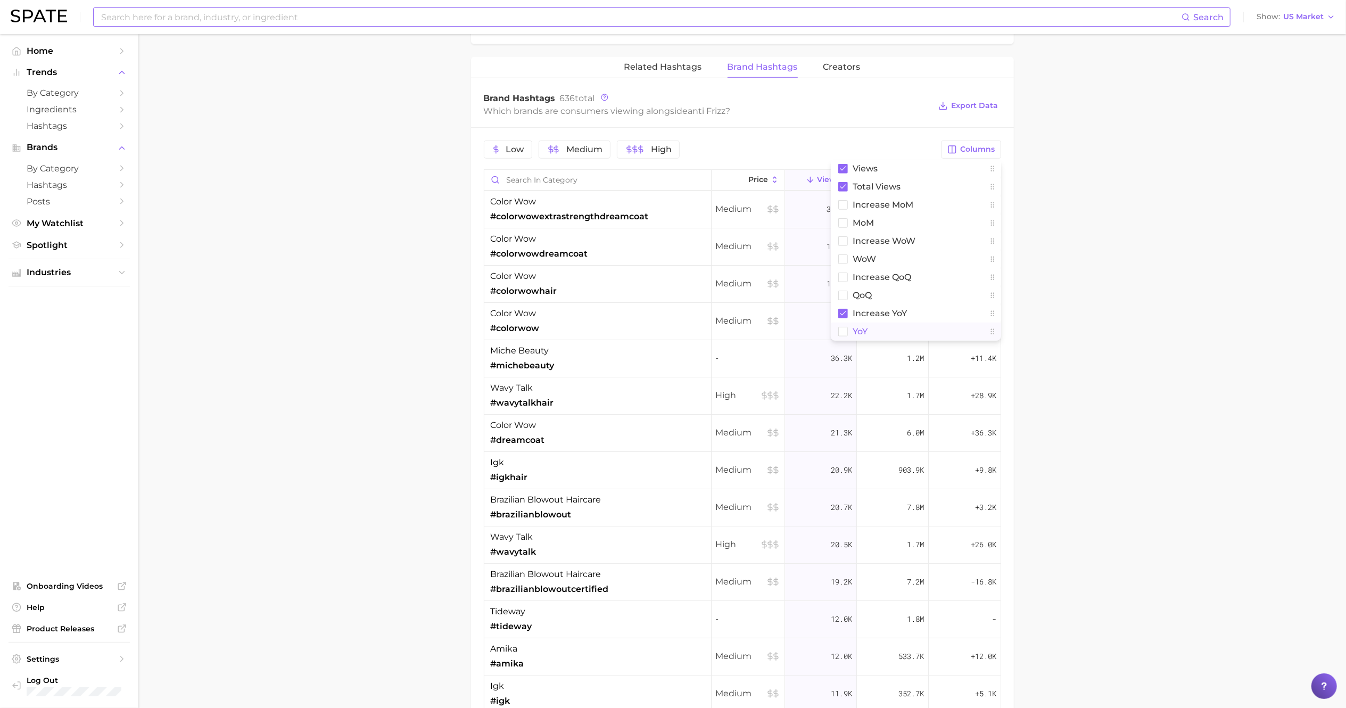
click at [859, 334] on span "YoY" at bounding box center [860, 331] width 15 height 9
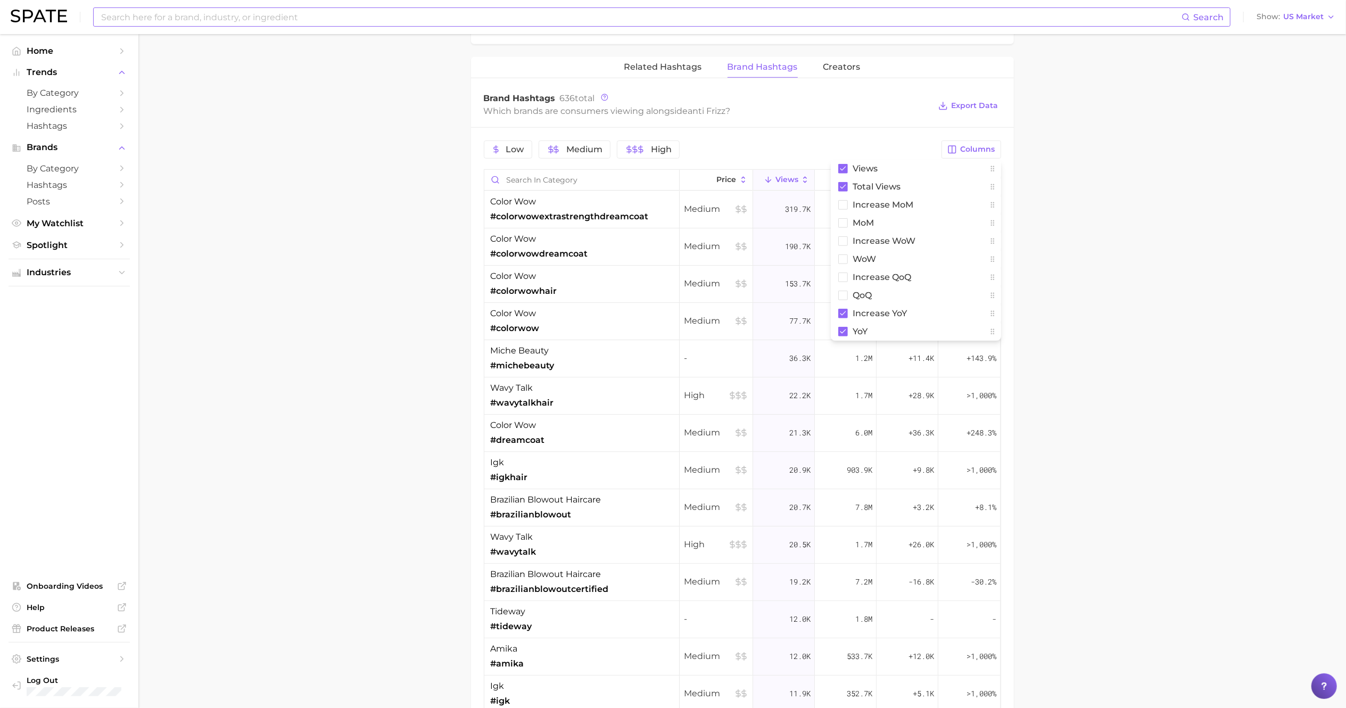
click at [1022, 236] on main "anti frizz Overview Google TikTok Instagram Beta anti frizz Add to Watchlist Ex…" at bounding box center [742, 94] width 1208 height 1698
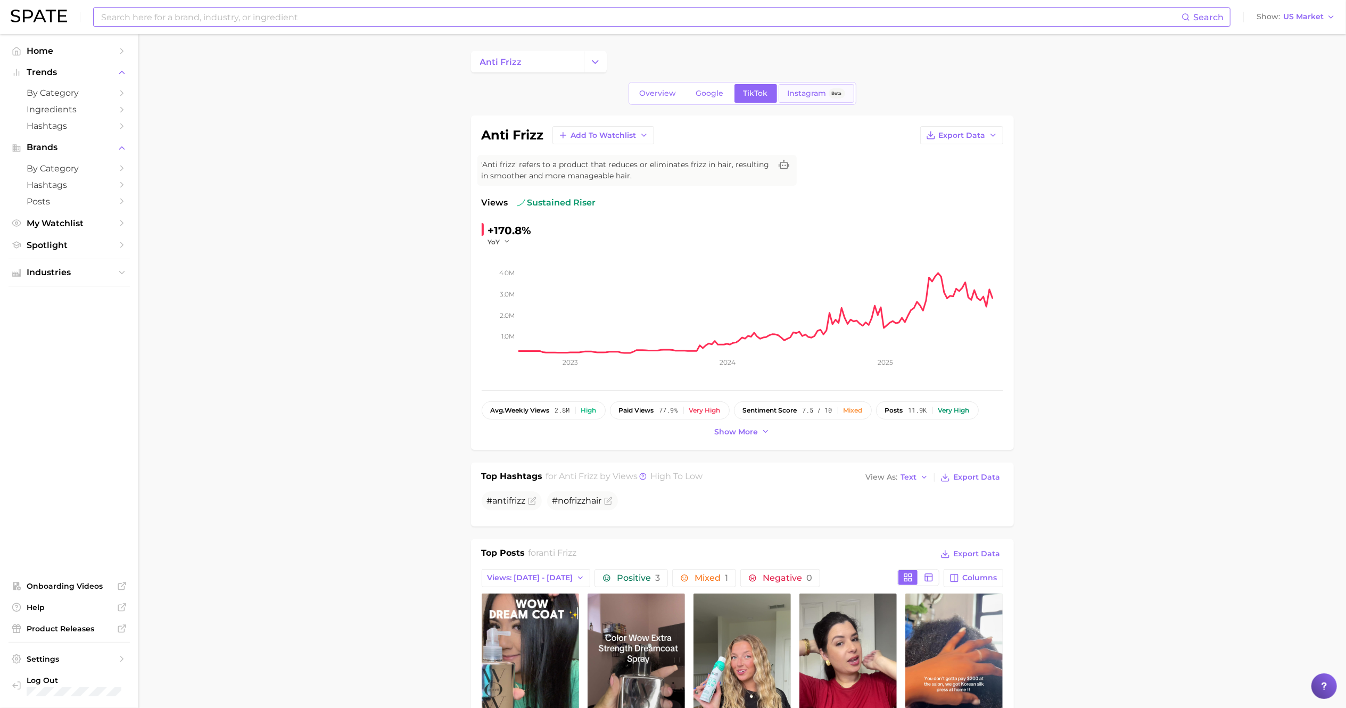
click at [796, 98] on link "Instagram Beta" at bounding box center [817, 93] width 76 height 19
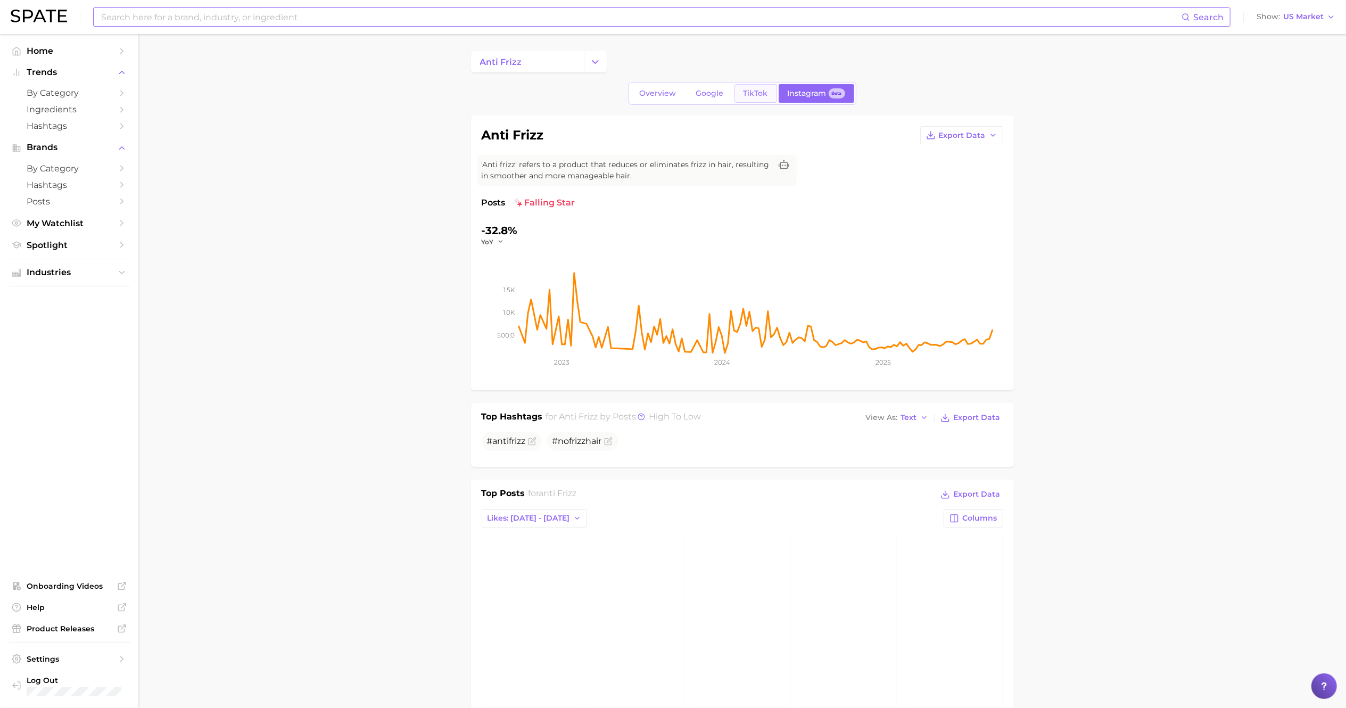
click at [744, 93] on span "TikTok" at bounding box center [756, 93] width 24 height 9
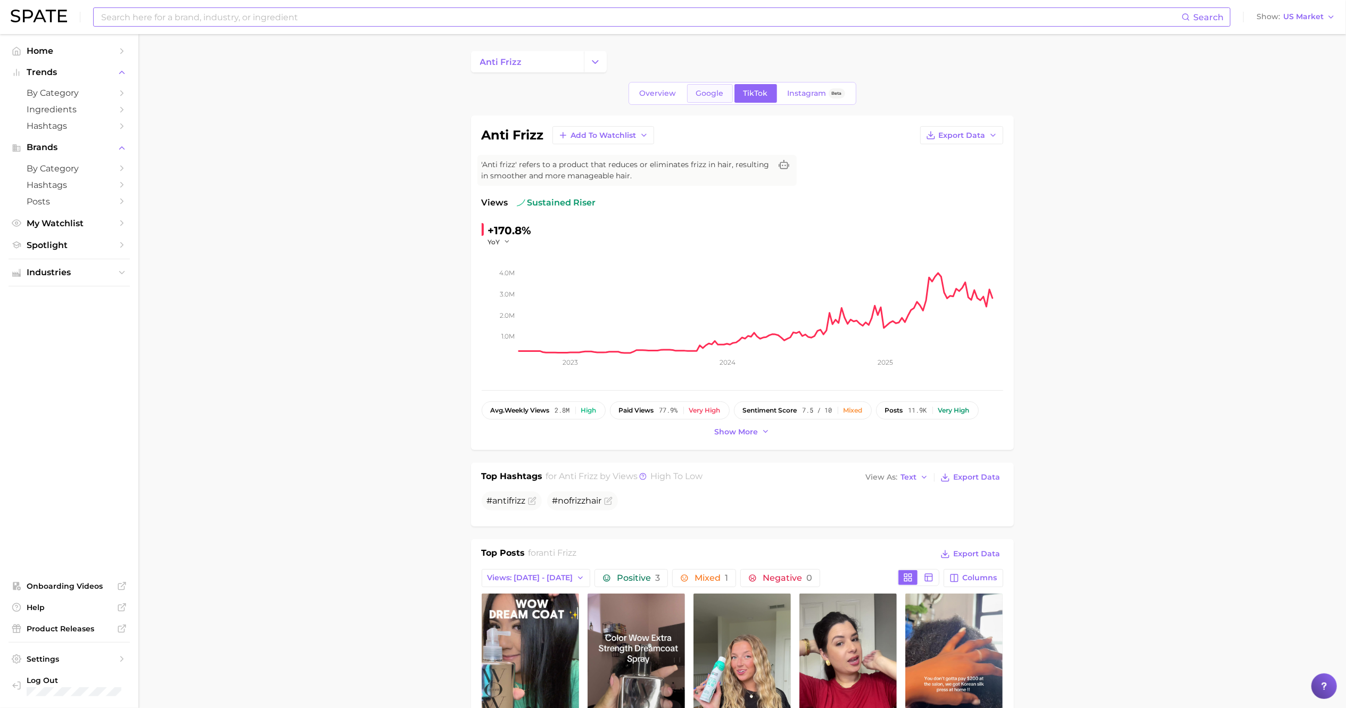
click at [701, 97] on span "Google" at bounding box center [710, 93] width 28 height 9
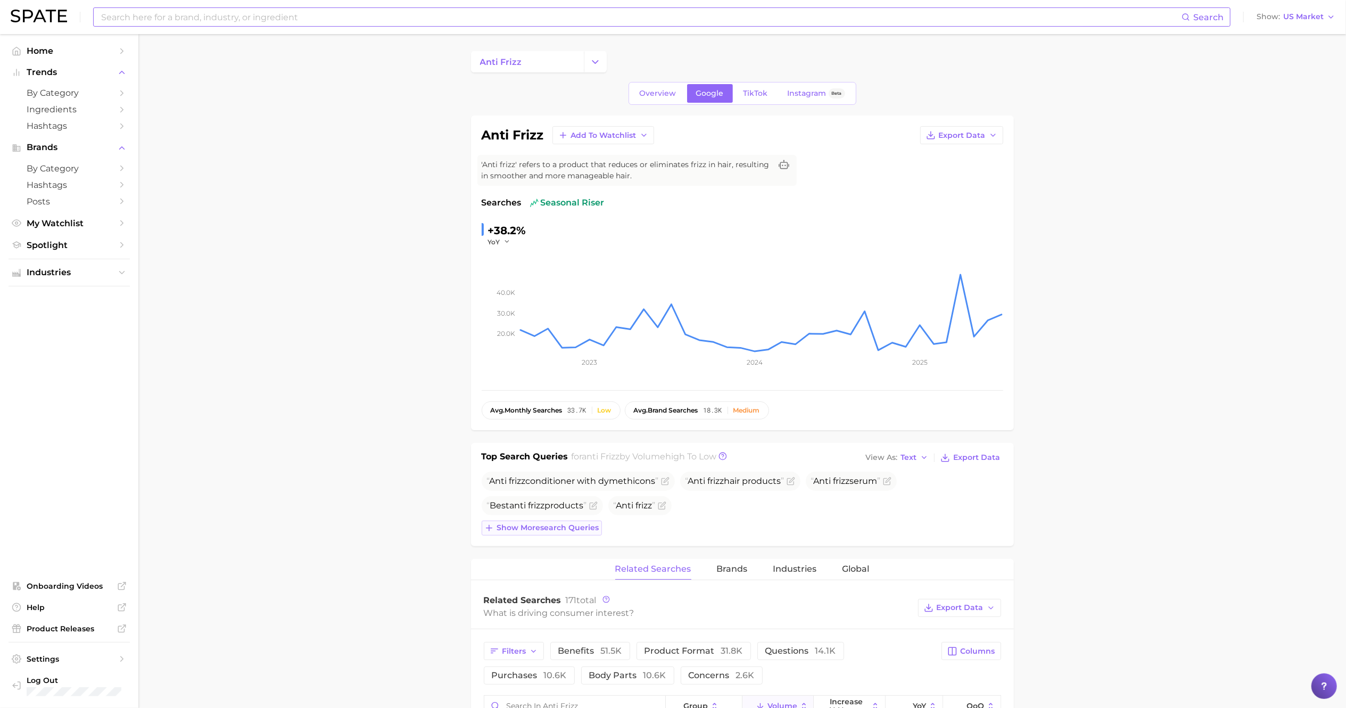
click at [552, 531] on span "Show more search queries" at bounding box center [548, 527] width 102 height 9
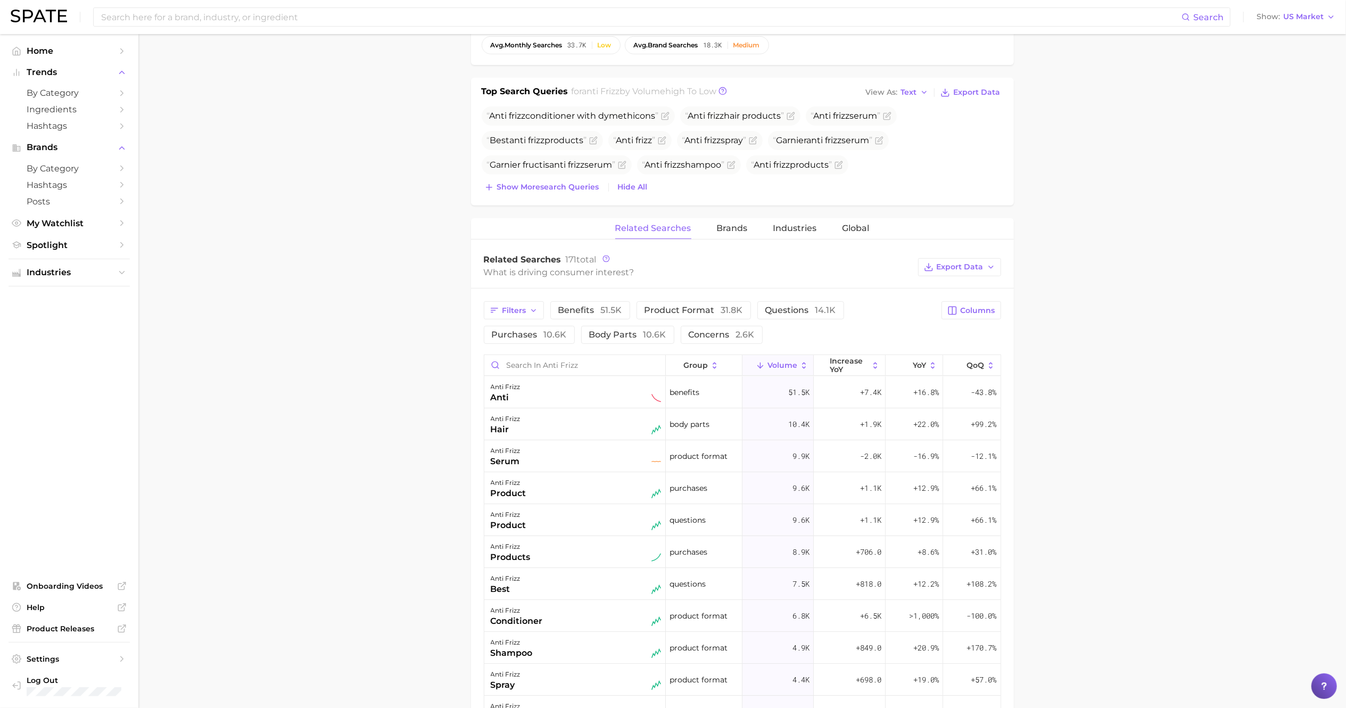
scroll to position [405, 0]
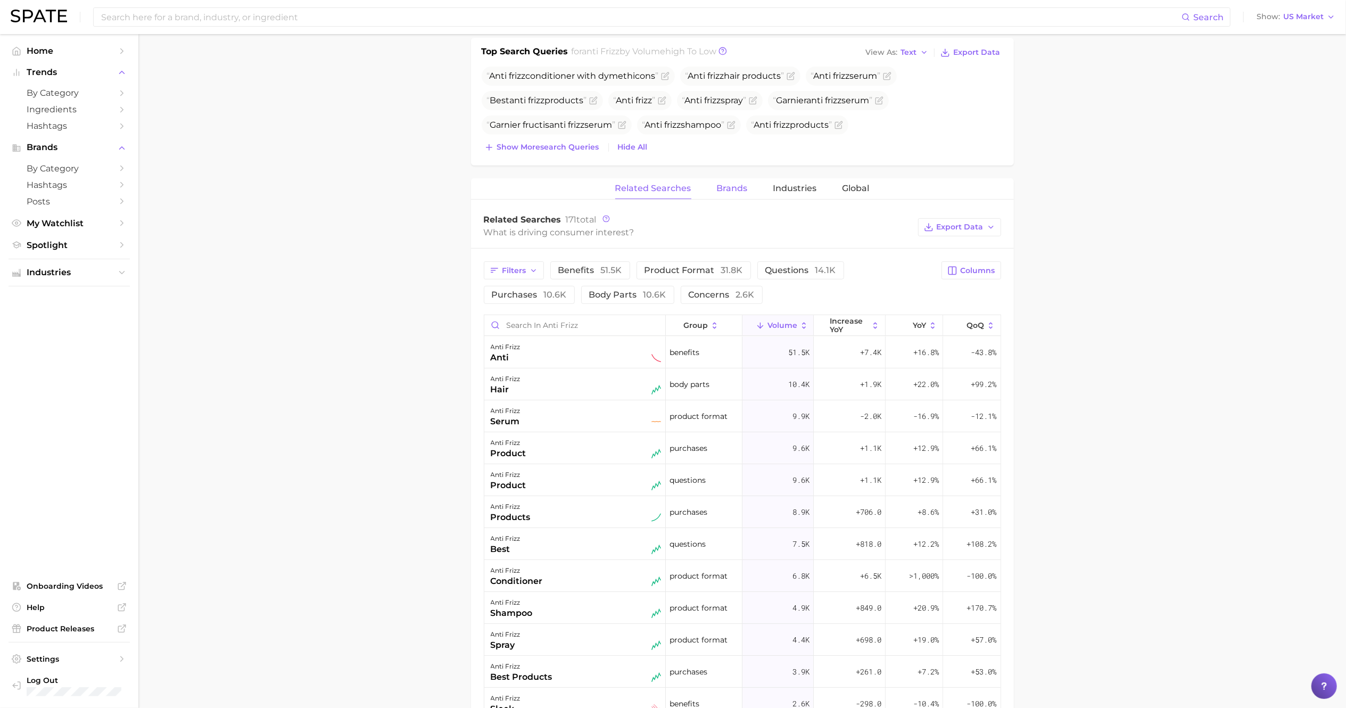
click at [731, 189] on span "Brands" at bounding box center [732, 189] width 31 height 10
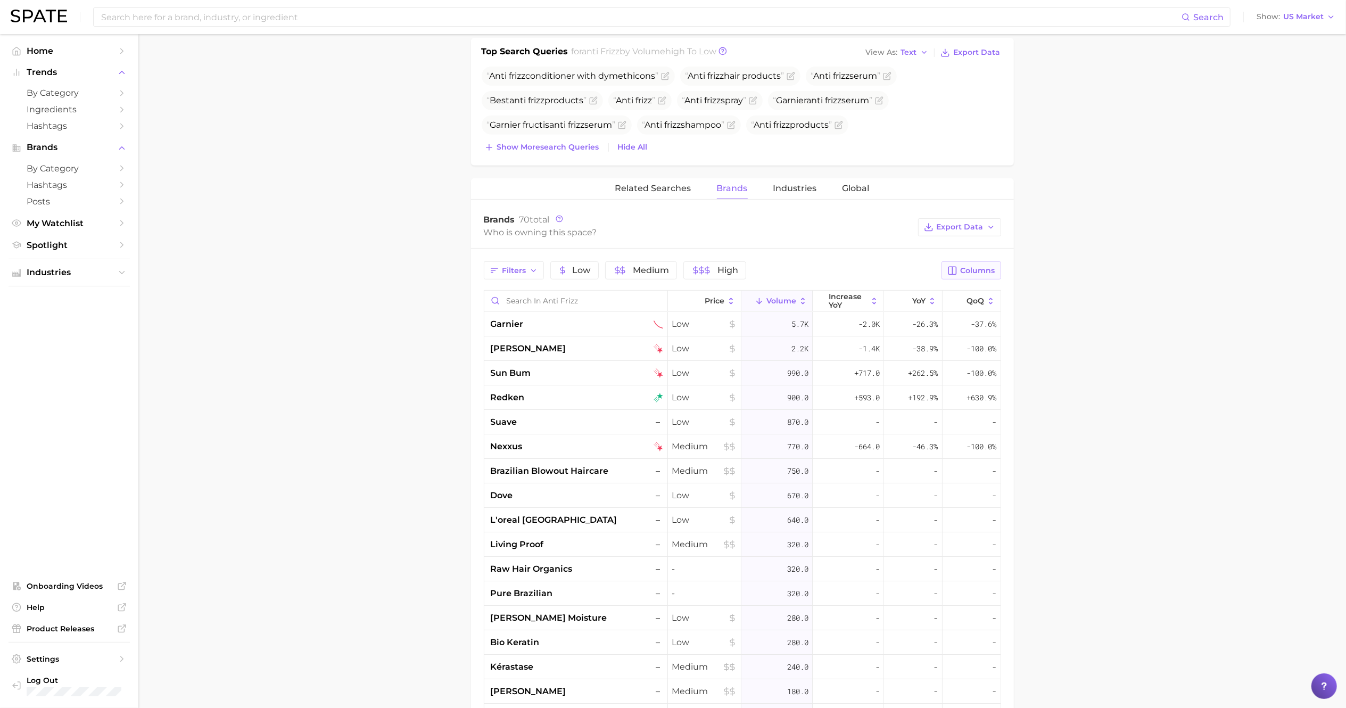
click at [978, 271] on span "Columns" at bounding box center [978, 270] width 35 height 9
click at [867, 367] on span "QoQ" at bounding box center [862, 362] width 19 height 9
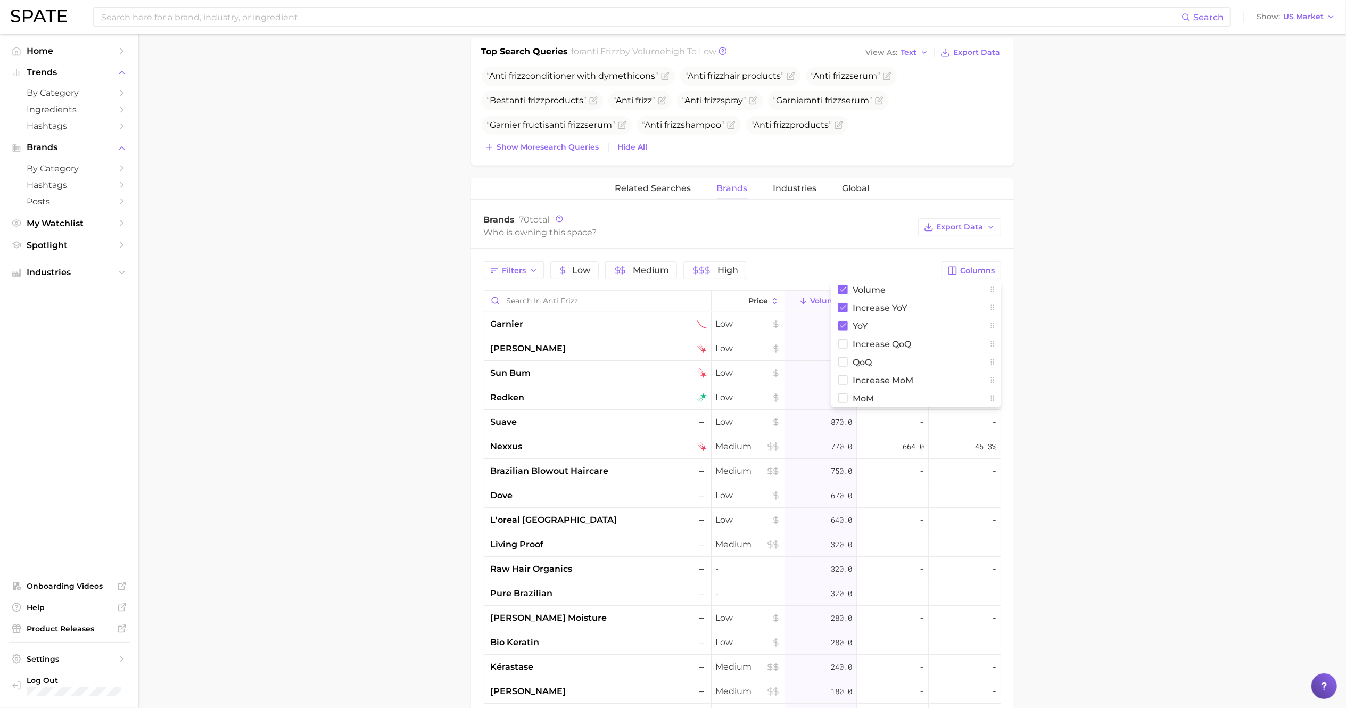
click at [1022, 309] on main "anti frizz Overview Google TikTok Instagram Beta anti frizz Add to Watchlist Ex…" at bounding box center [742, 346] width 1208 height 1435
click at [1022, 236] on main "anti frizz Overview Google TikTok Instagram Beta anti frizz Add to Watchlist Ex…" at bounding box center [742, 346] width 1208 height 1435
click at [307, 28] on div "Search Show US Market" at bounding box center [673, 17] width 1325 height 34
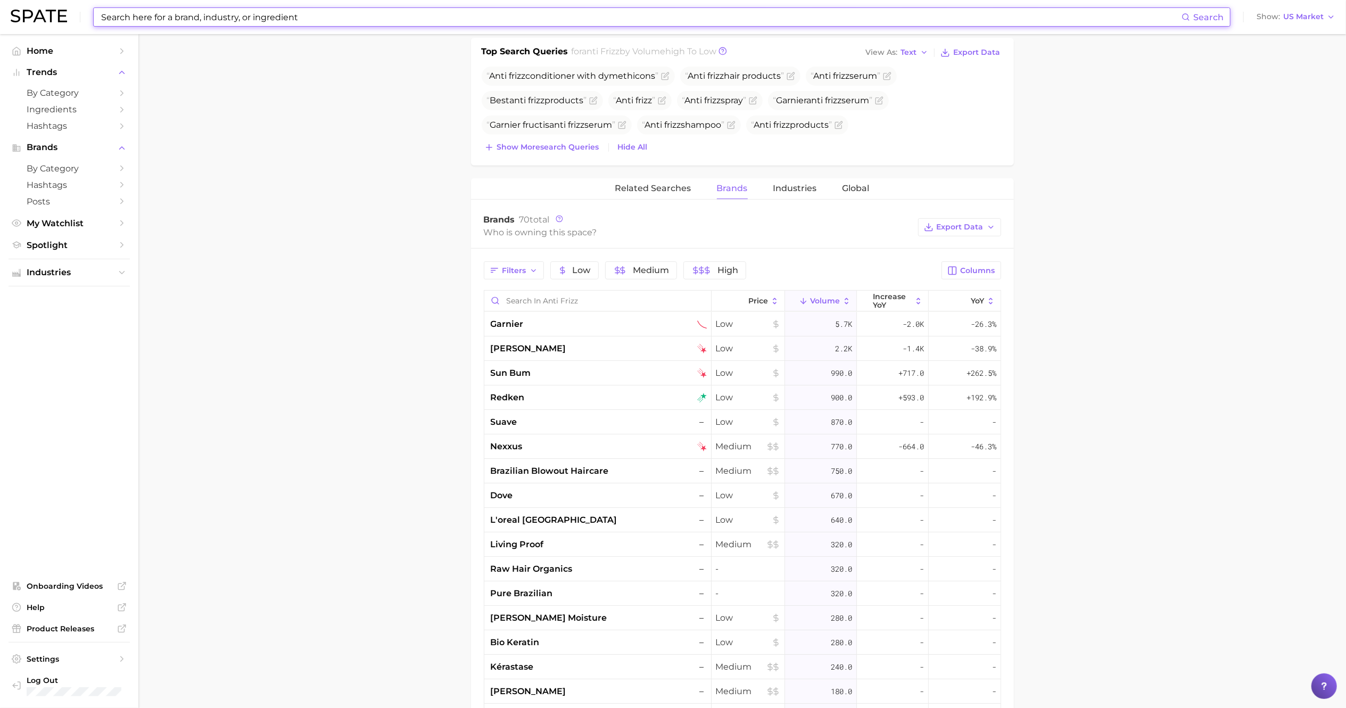
click at [298, 19] on input at bounding box center [641, 17] width 1082 height 18
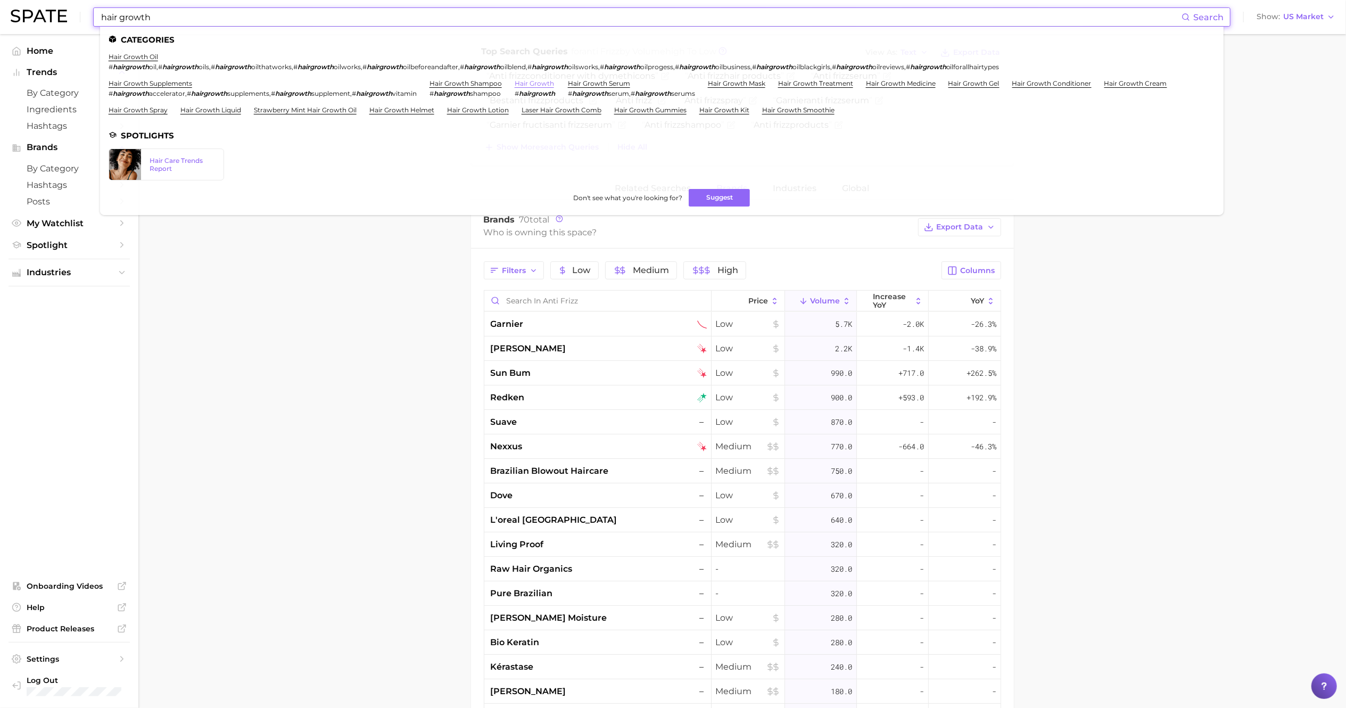
type input "hair growth"
click at [551, 83] on link "hair growth" at bounding box center [534, 83] width 39 height 8
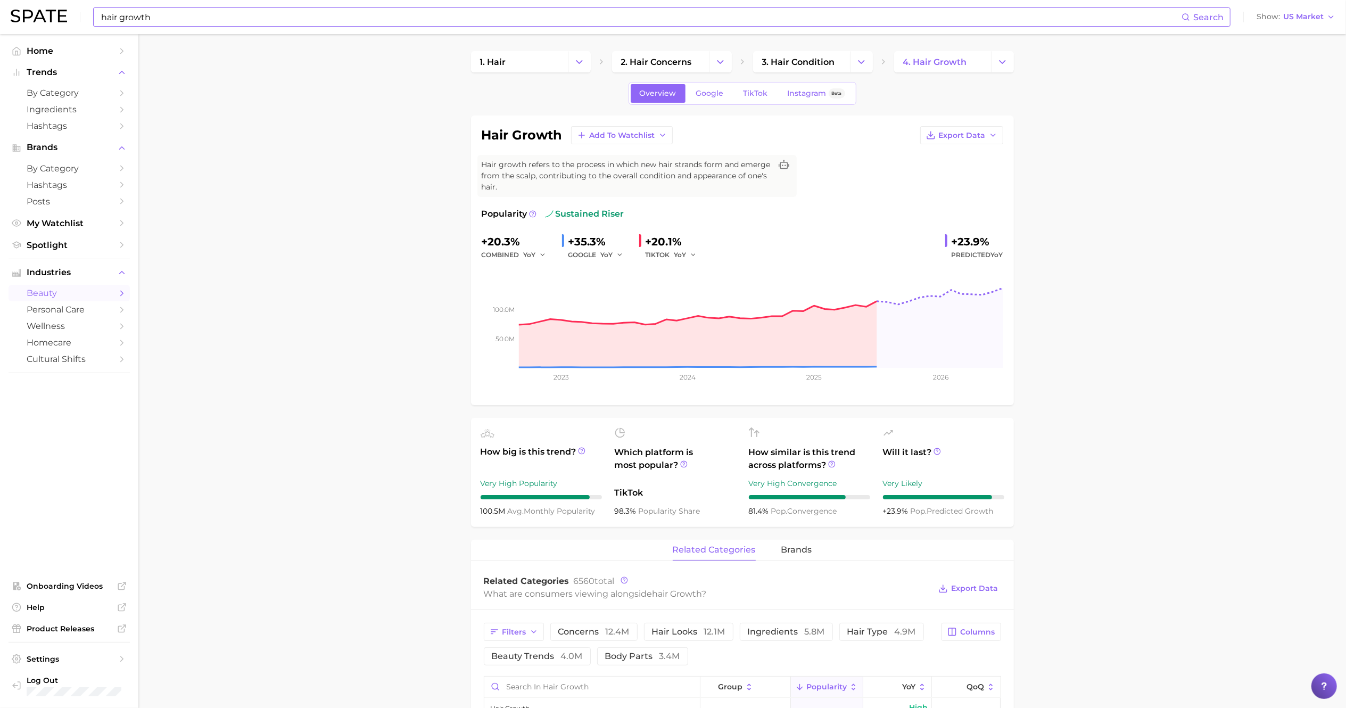
click at [744, 104] on div "Overview Google TikTok Instagram Beta" at bounding box center [743, 93] width 228 height 23
click at [744, 96] on span "TikTok" at bounding box center [756, 93] width 24 height 9
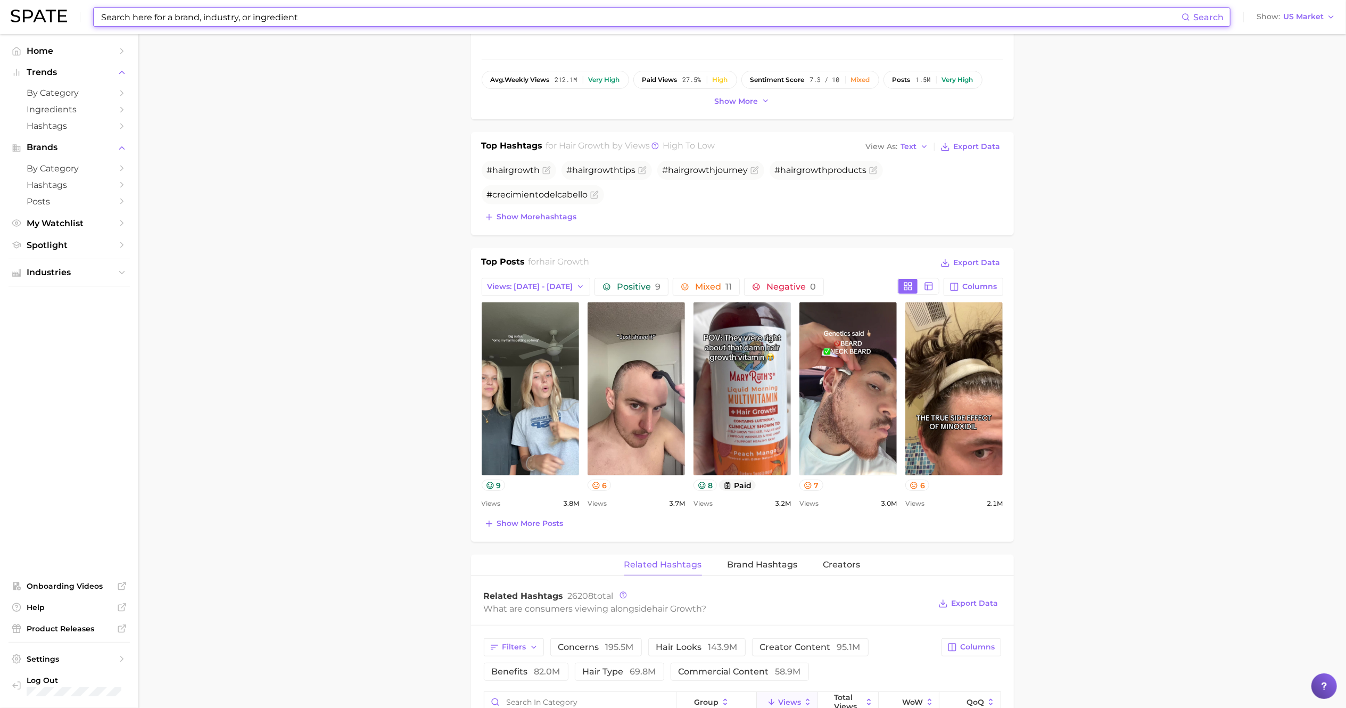
scroll to position [572, 0]
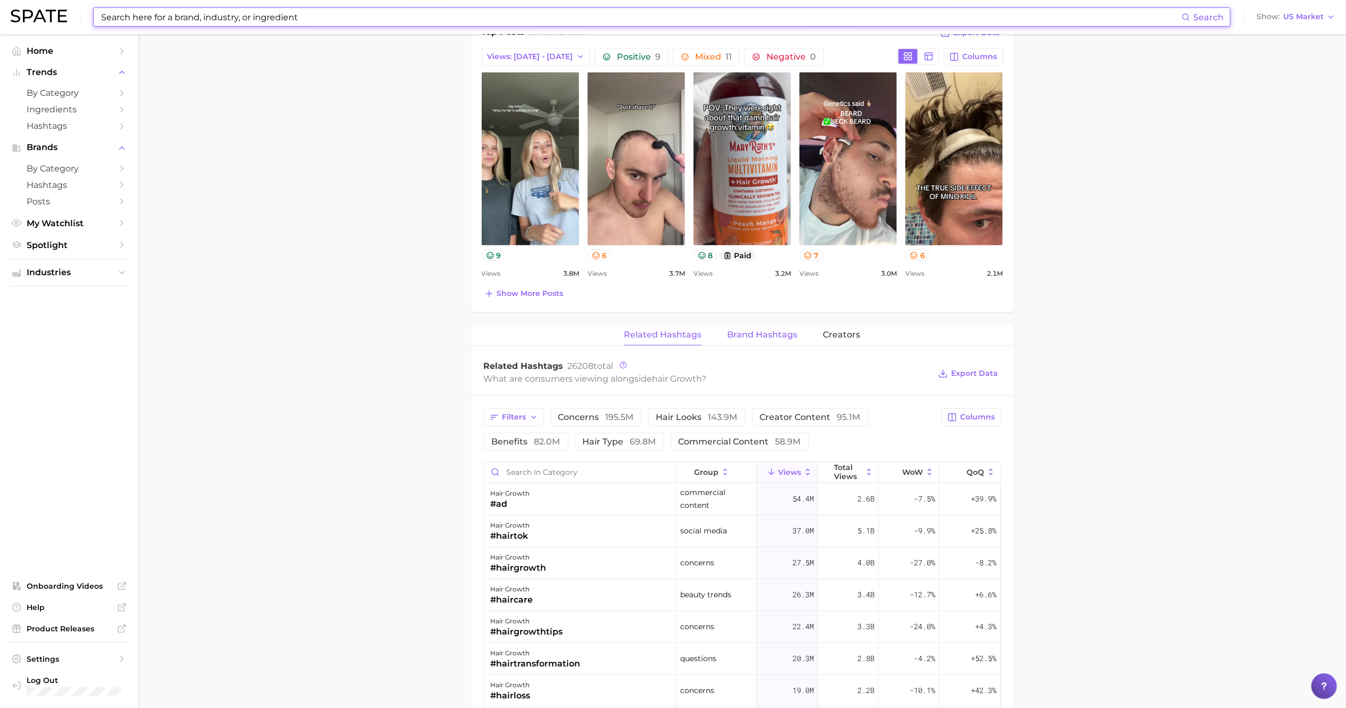
click at [739, 340] on span "Brand Hashtags" at bounding box center [763, 335] width 70 height 10
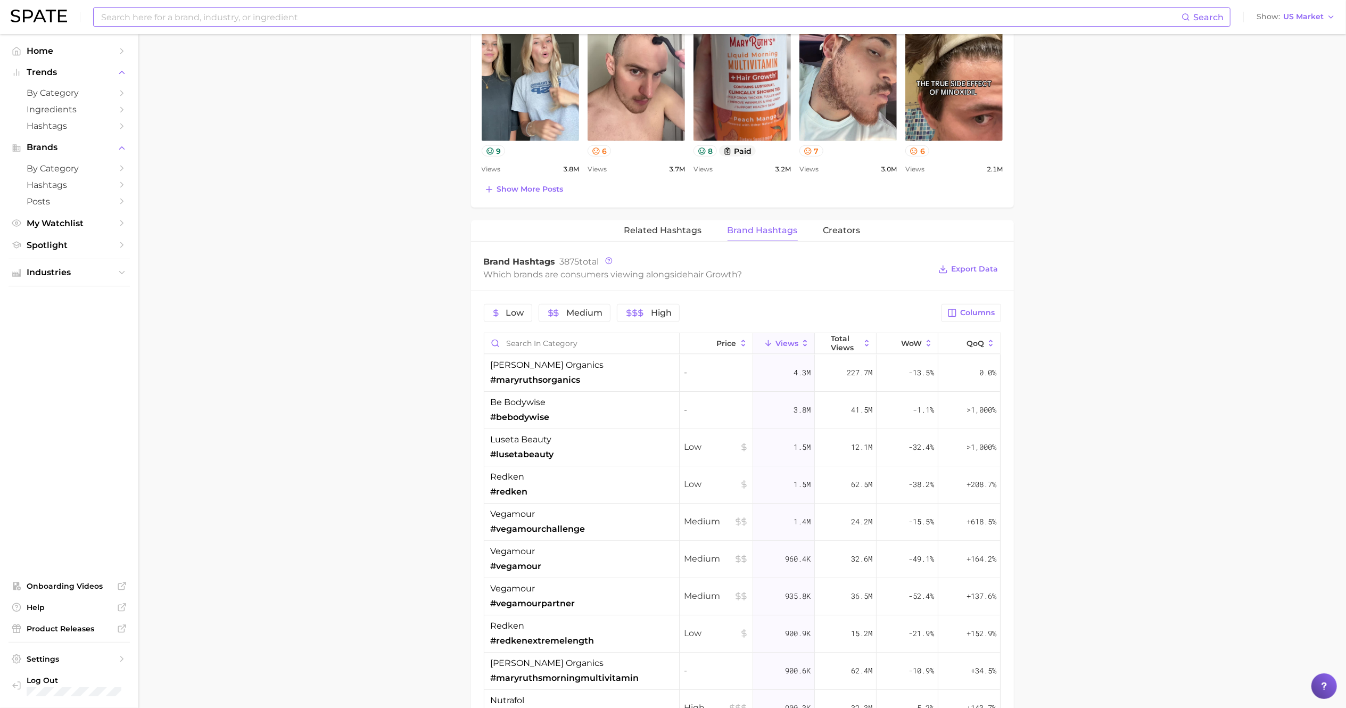
scroll to position [567, 0]
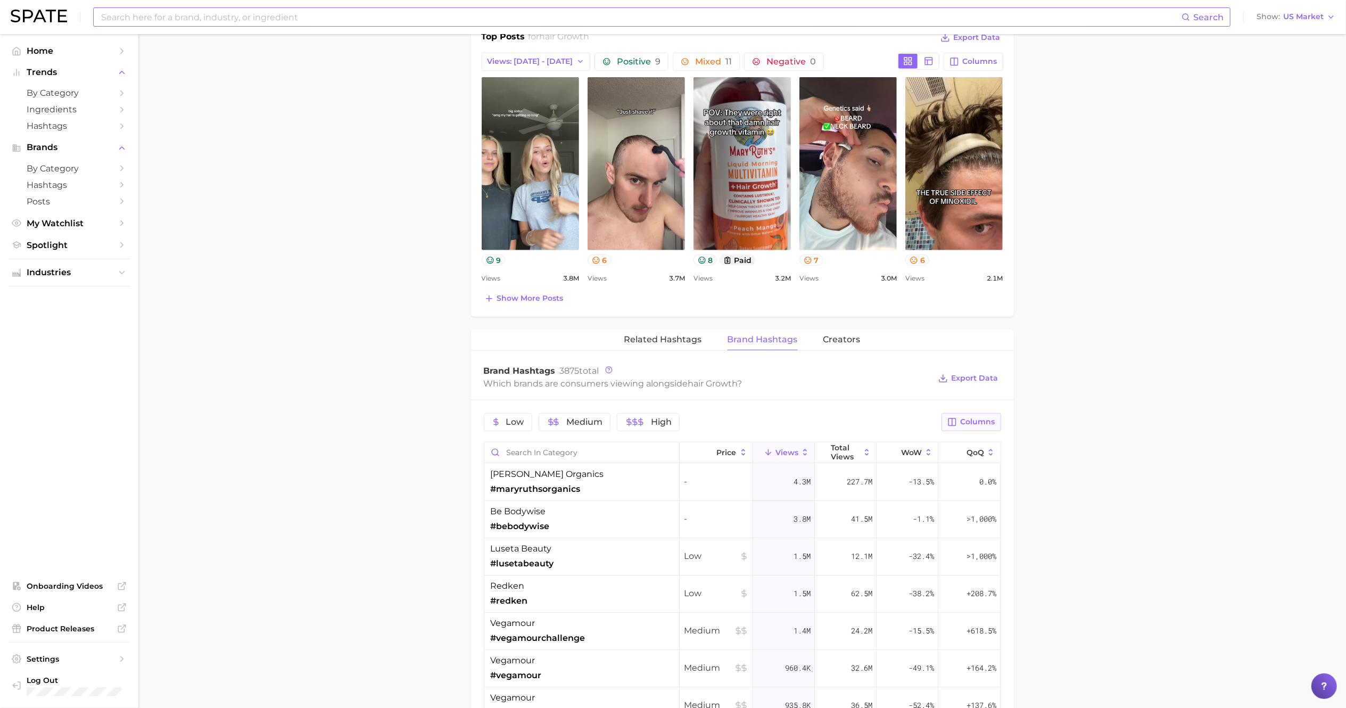
click at [974, 431] on button "Columns" at bounding box center [971, 422] width 59 height 18
click at [874, 530] on span "WoW" at bounding box center [864, 531] width 23 height 9
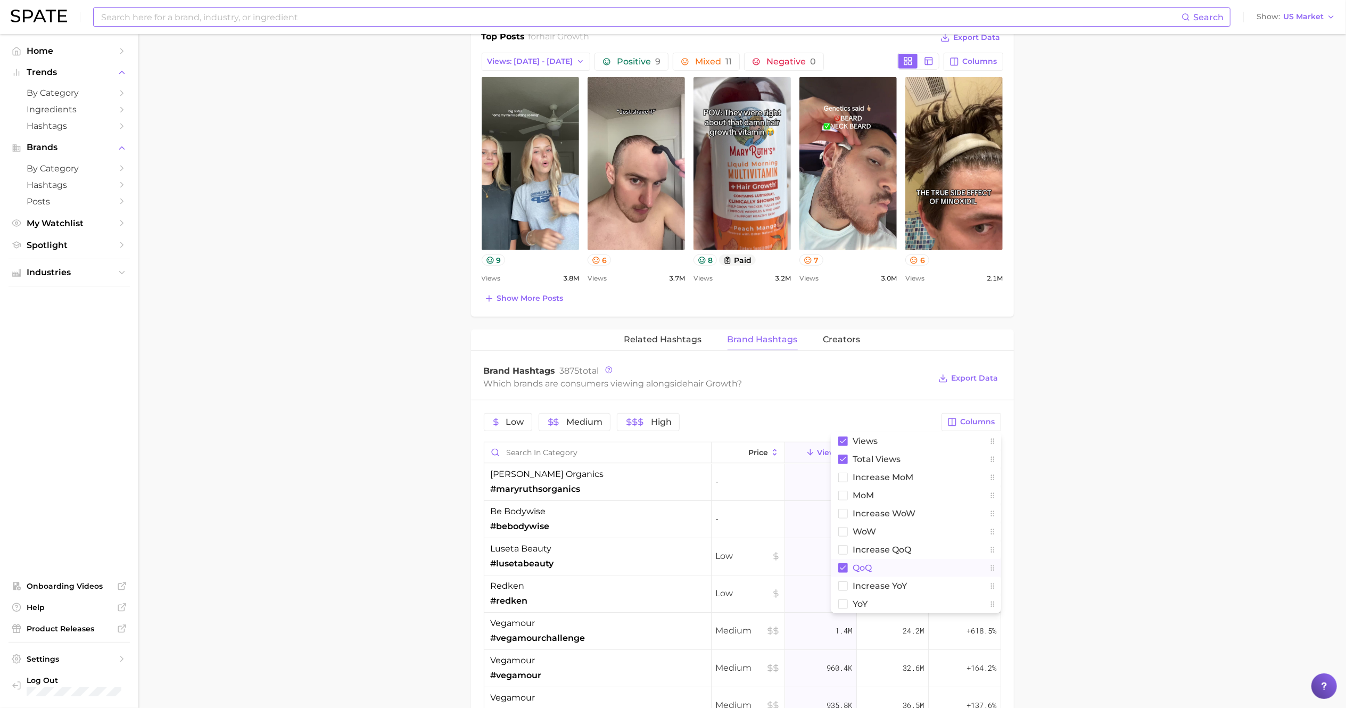
click at [874, 531] on button "QoQ" at bounding box center [916, 568] width 170 height 18
click at [874, 531] on span "increase YoY" at bounding box center [880, 585] width 54 height 9
click at [871, 531] on button "YoY" at bounding box center [916, 604] width 170 height 18
click at [1022, 478] on main "1. hair 2. hair concerns 3. hair condition 4. hair growth Overview Google TikTo…" at bounding box center [742, 341] width 1208 height 1749
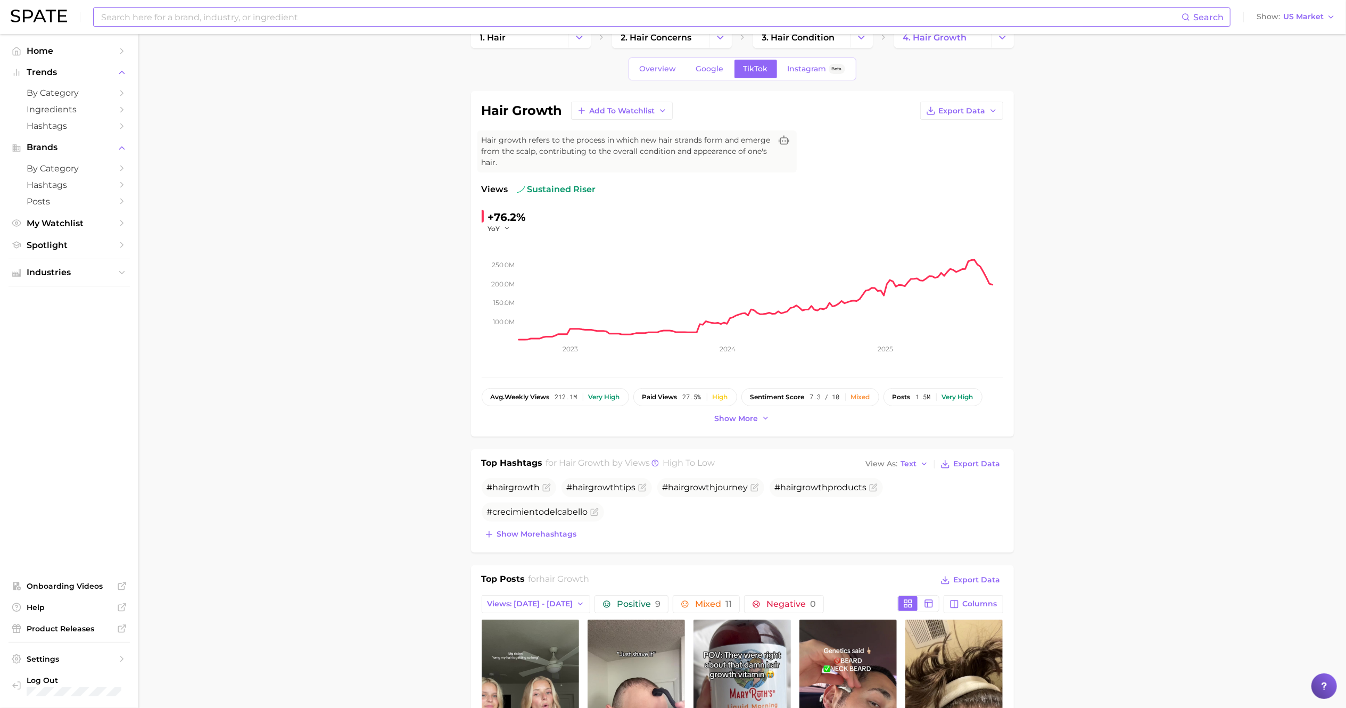
scroll to position [0, 0]
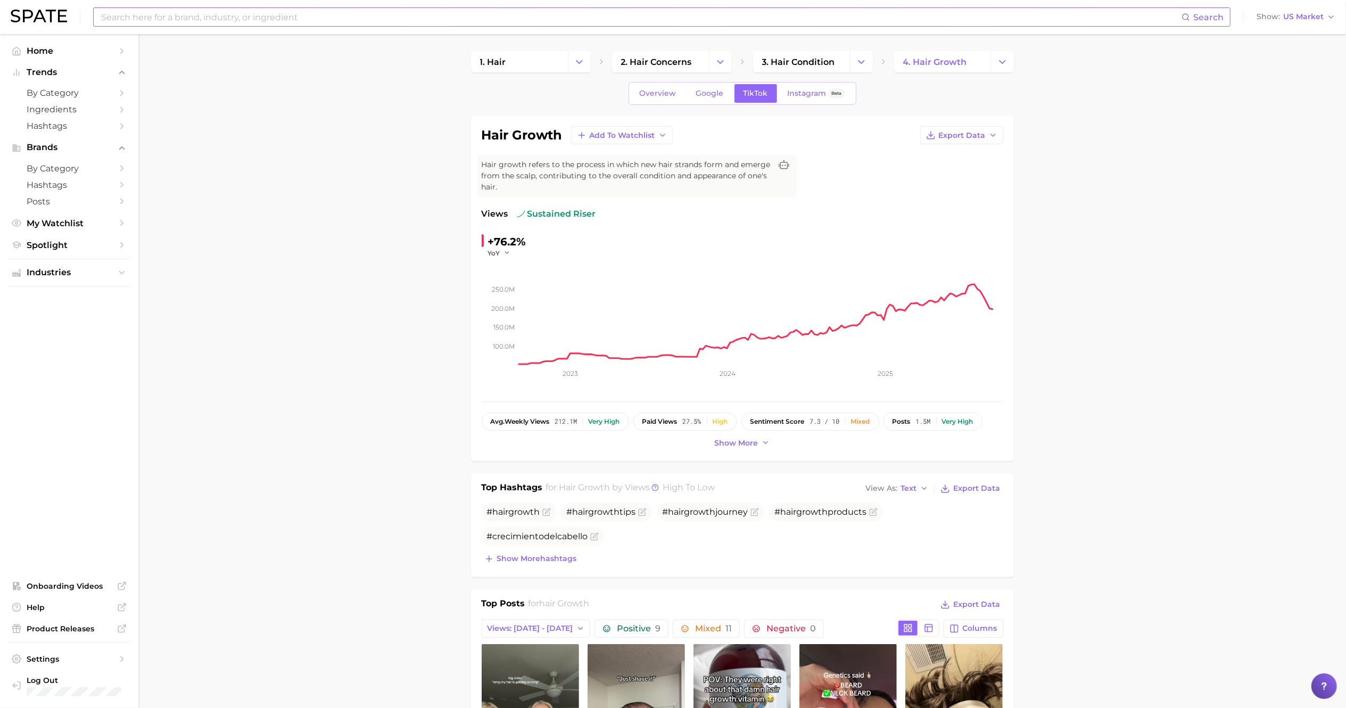
click at [366, 14] on input at bounding box center [641, 17] width 1082 height 18
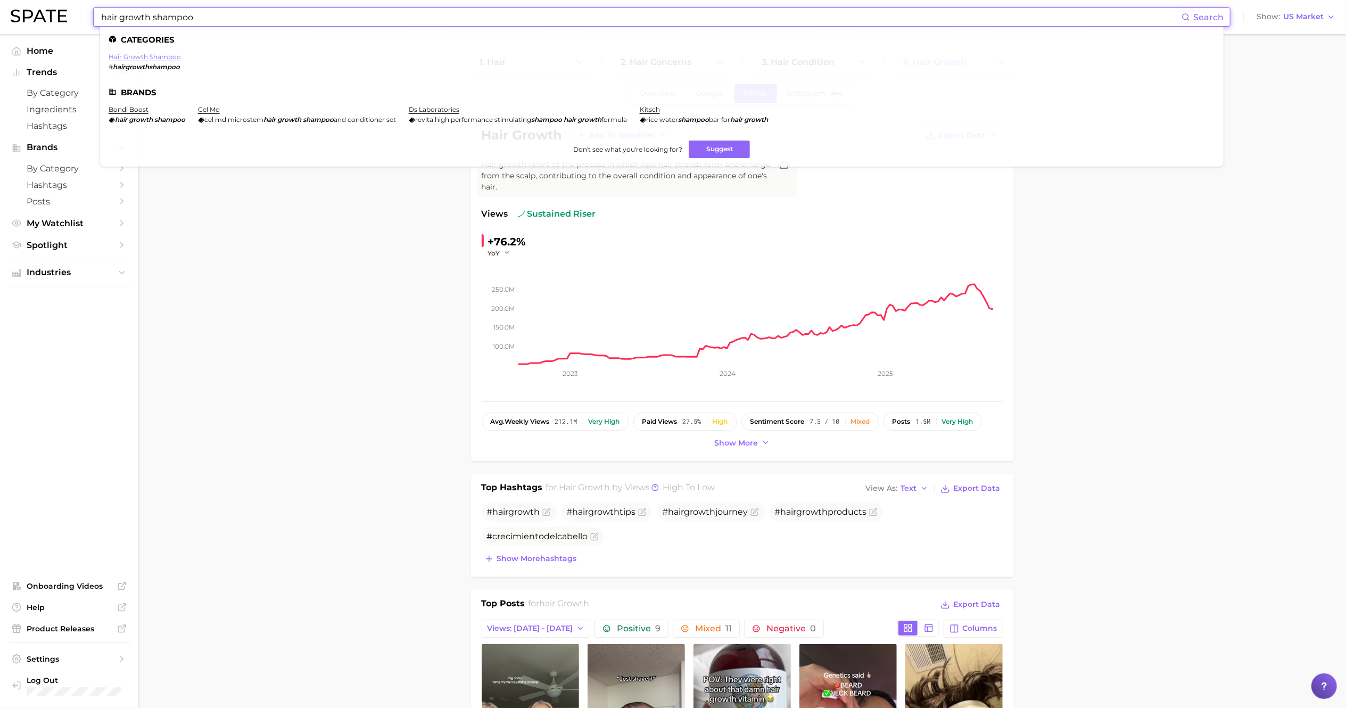
type input "hair growth shampoo"
click at [175, 55] on link "hair growth shampoo" at bounding box center [145, 57] width 72 height 8
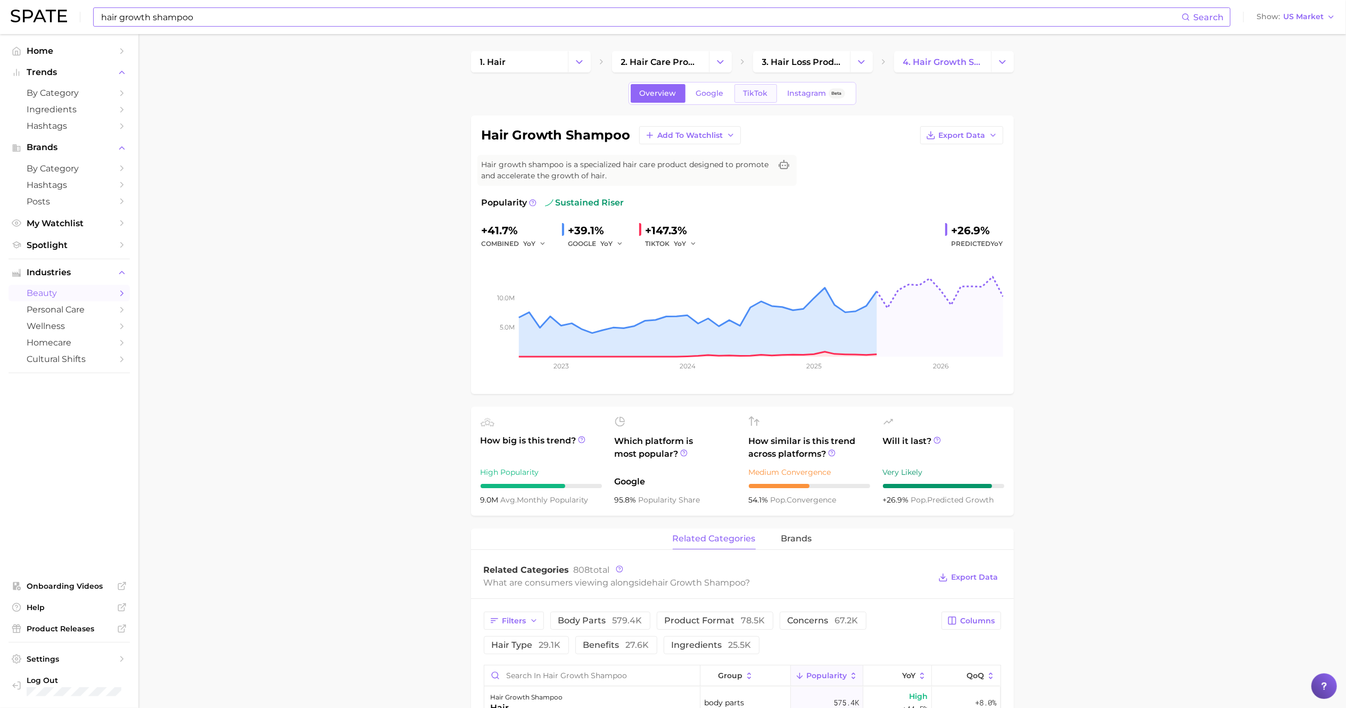
click at [771, 92] on link "TikTok" at bounding box center [756, 93] width 43 height 19
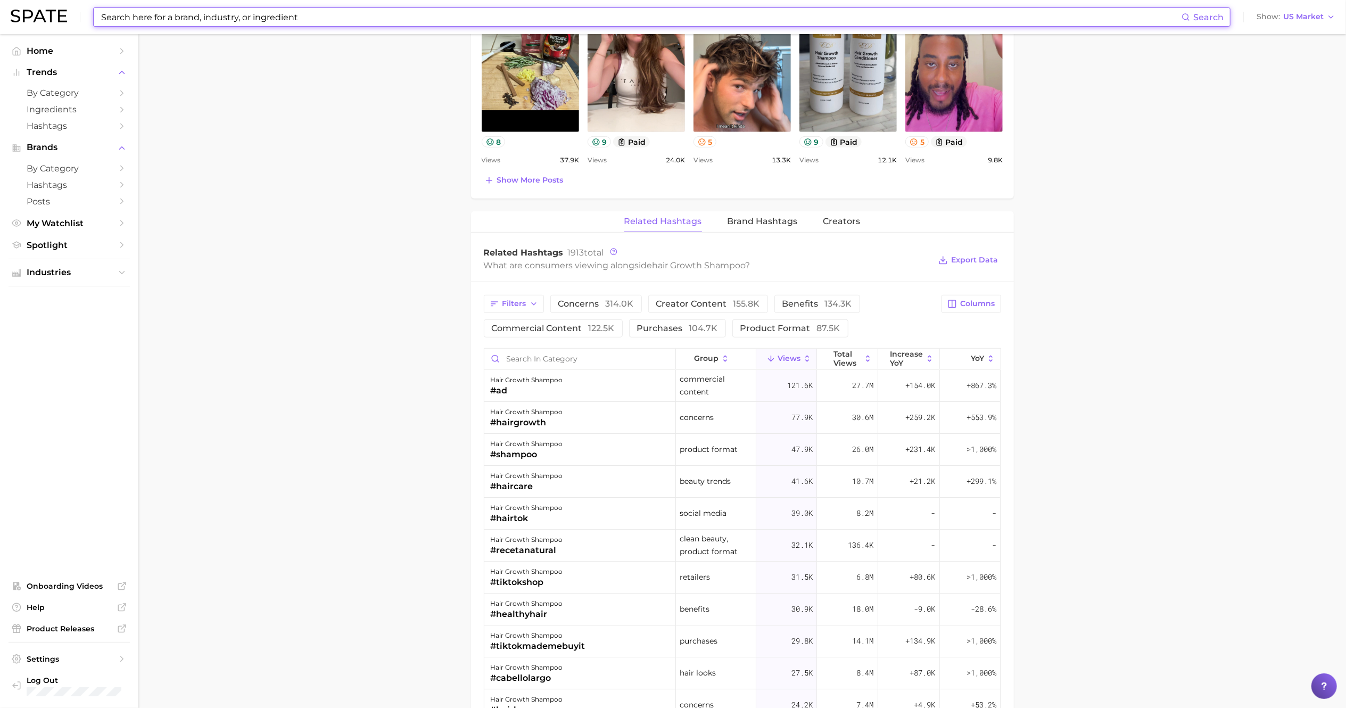
scroll to position [642, 0]
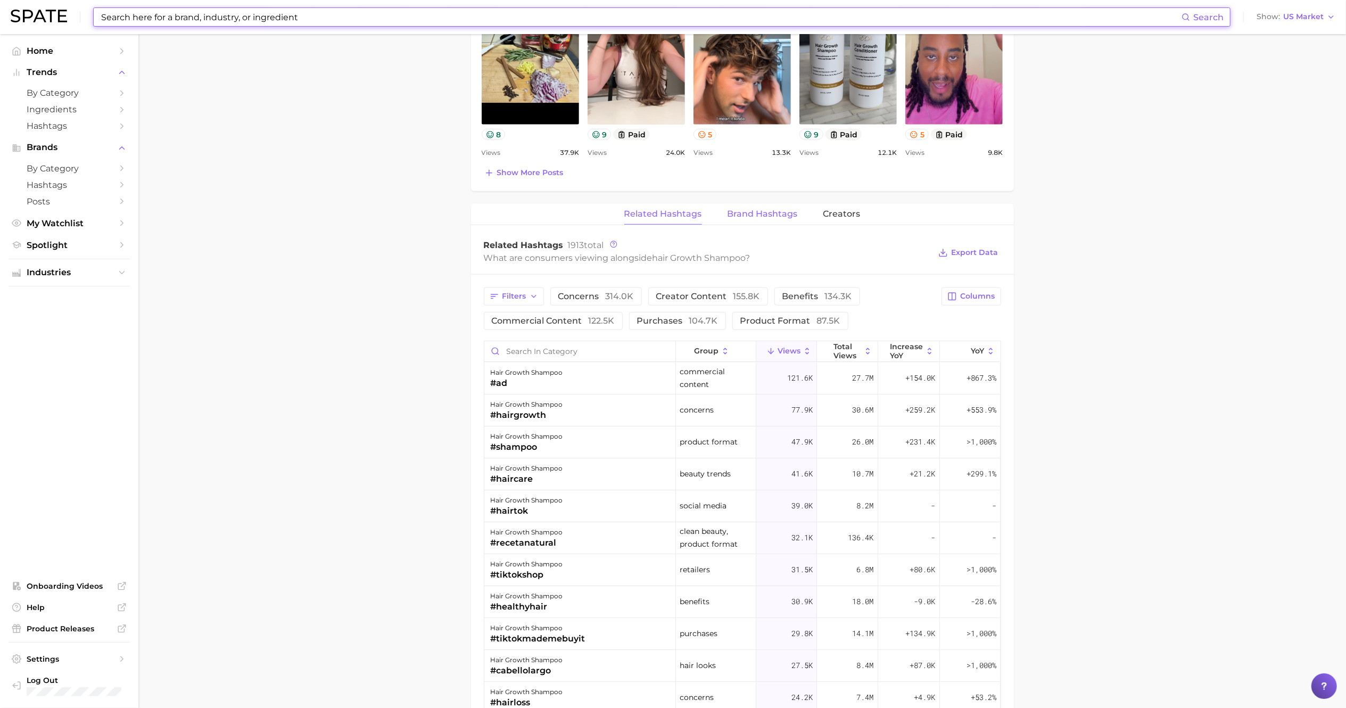
click at [767, 219] on span "Brand Hashtags" at bounding box center [763, 214] width 70 height 10
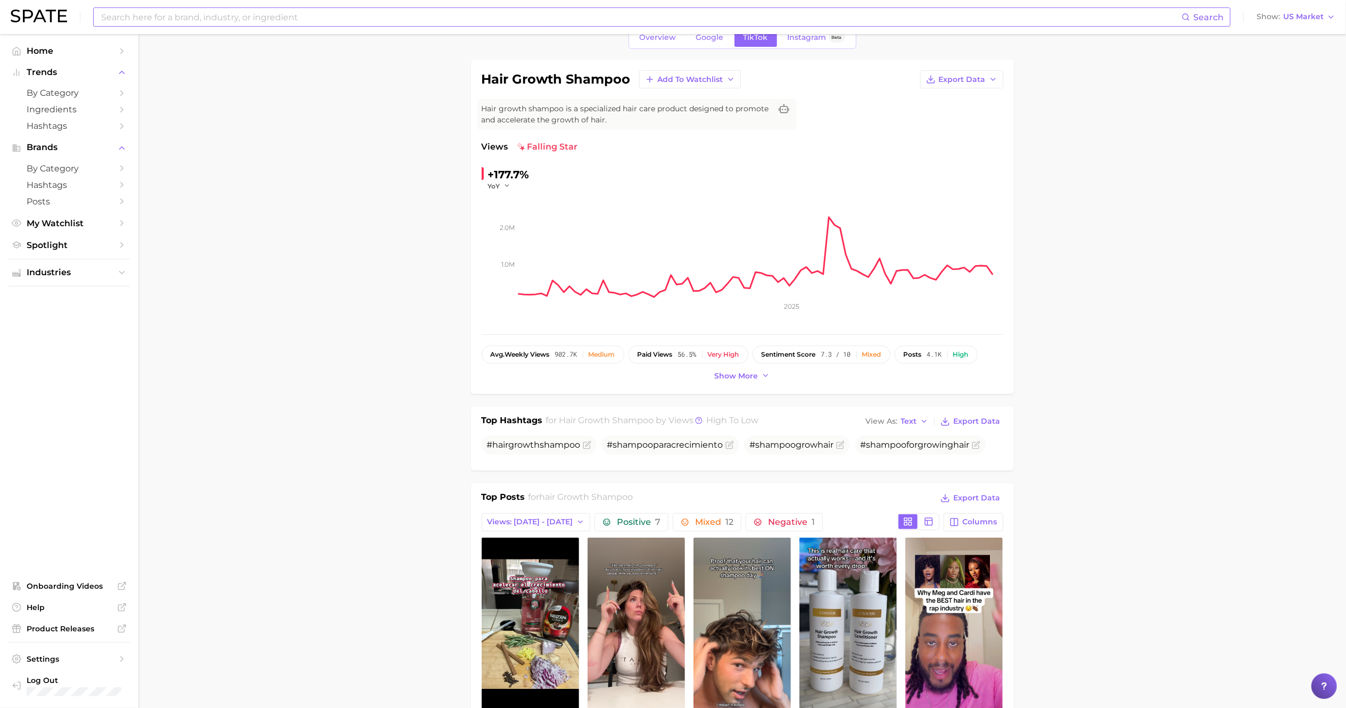
scroll to position [0, 0]
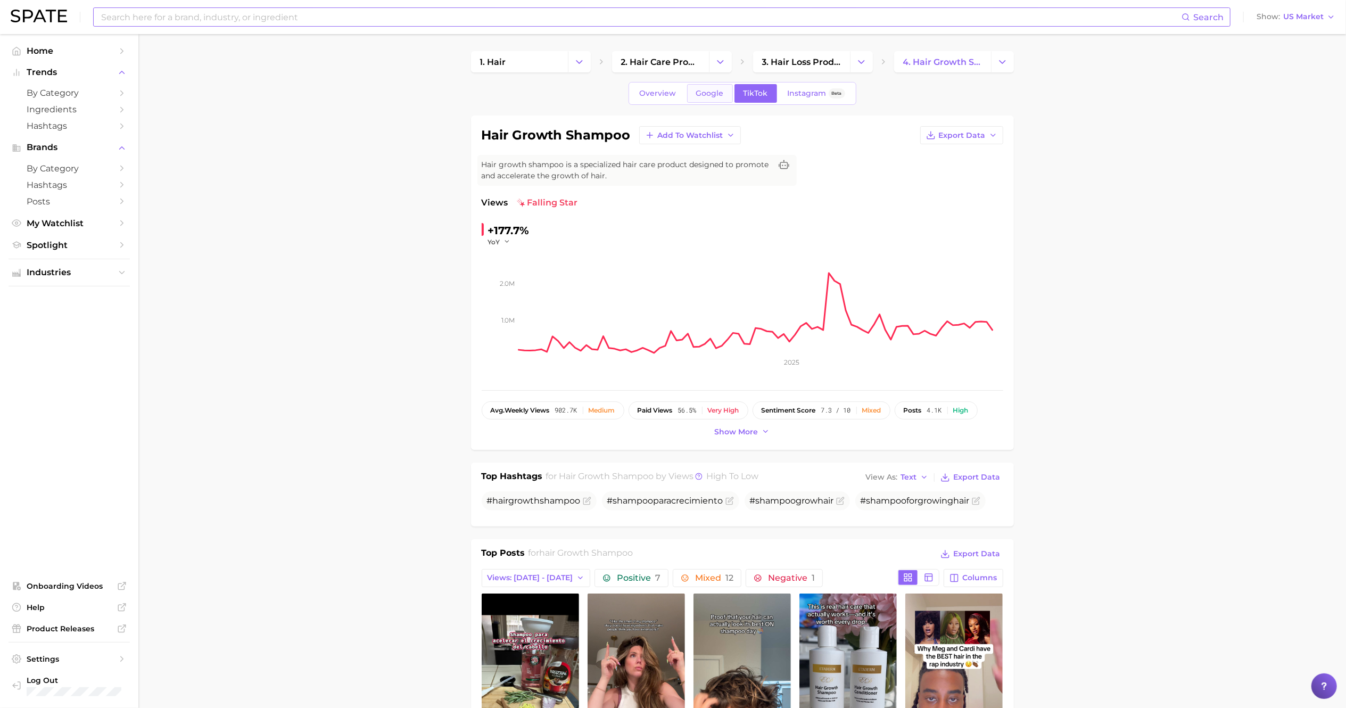
click at [705, 97] on span "Google" at bounding box center [710, 93] width 28 height 9
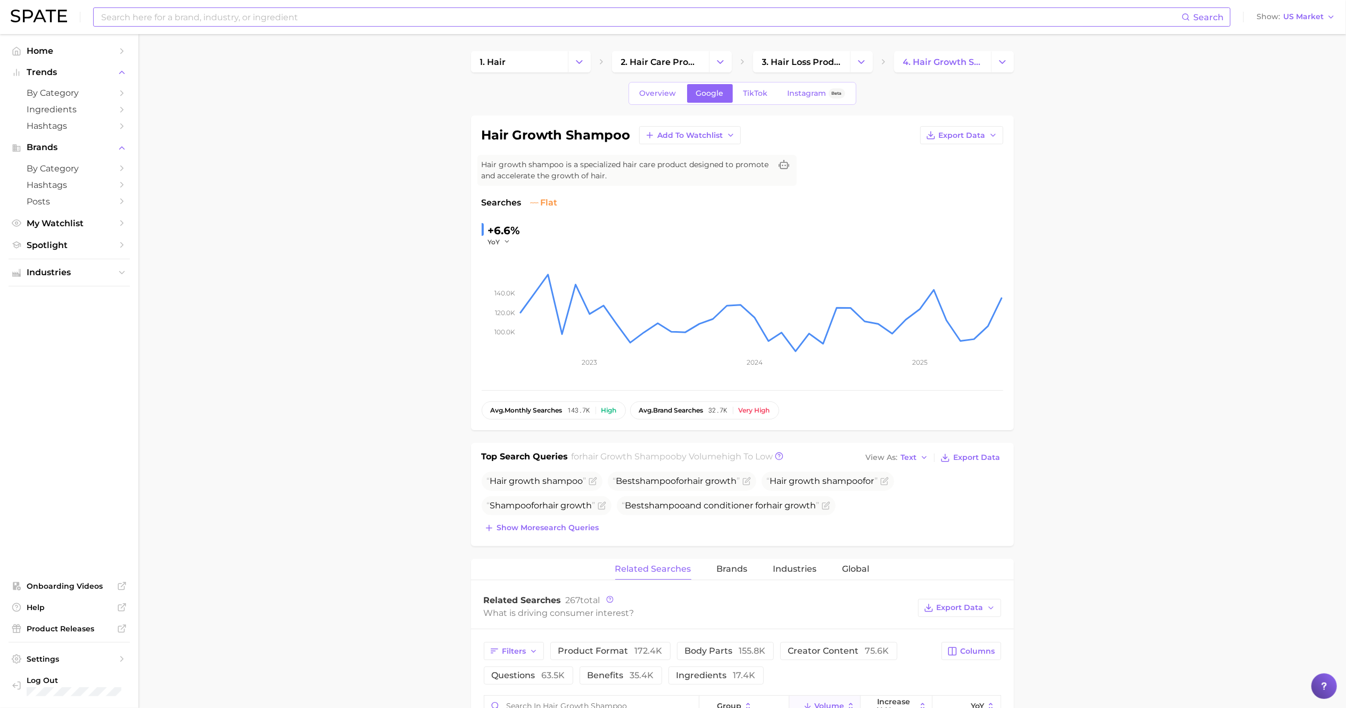
scroll to position [248, 0]
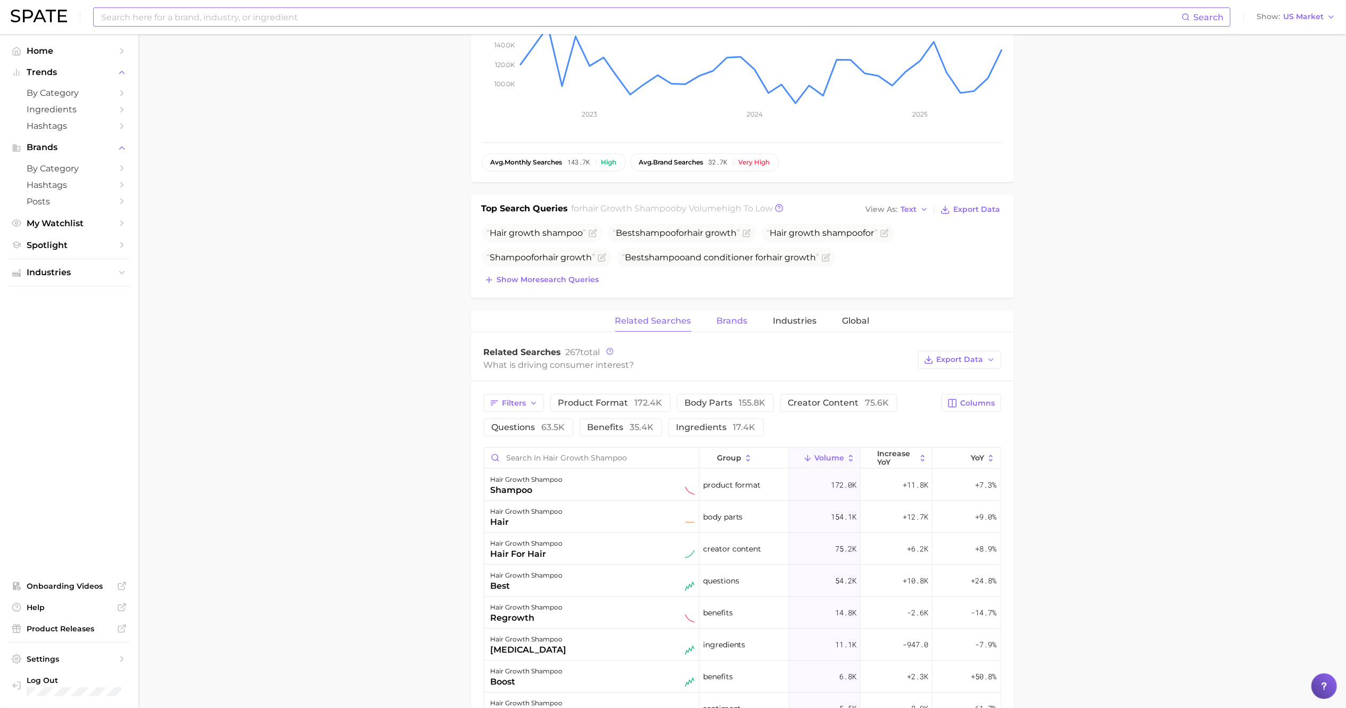
click at [733, 315] on button "Brands" at bounding box center [732, 321] width 31 height 21
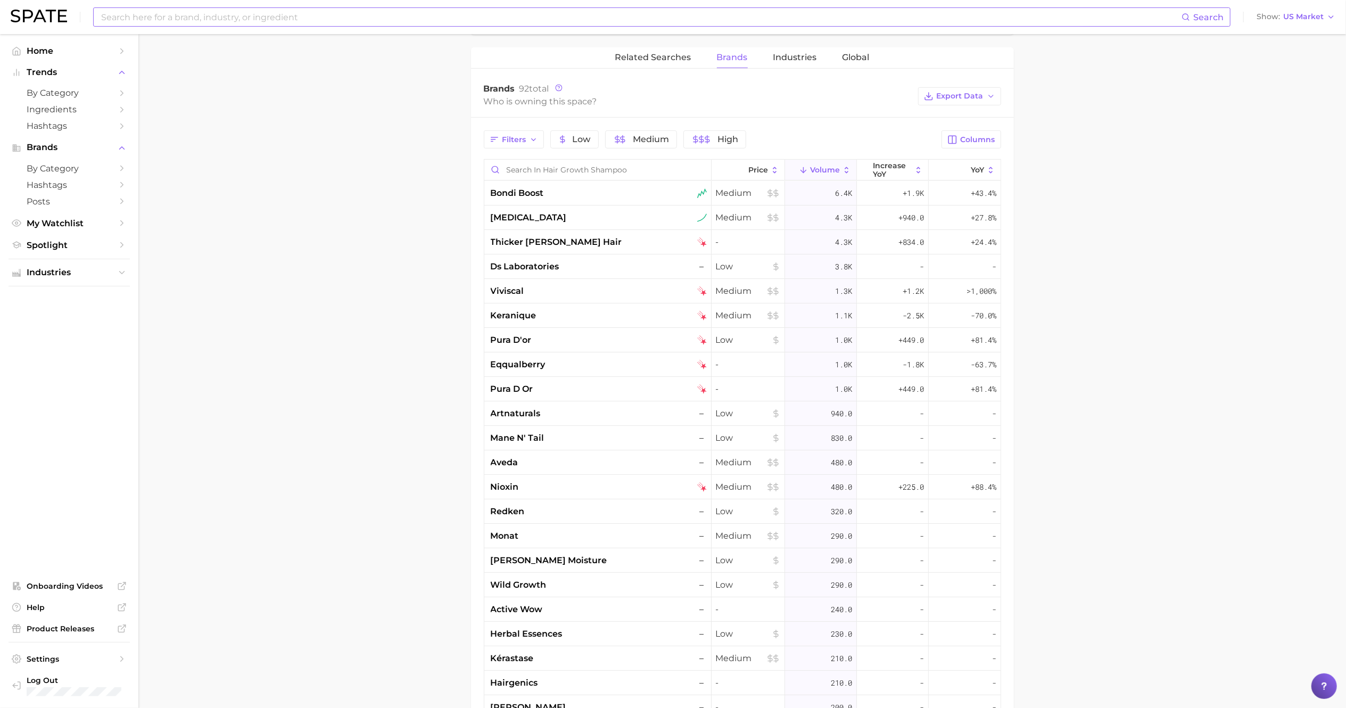
scroll to position [513, 0]
